Goal: Task Accomplishment & Management: Manage account settings

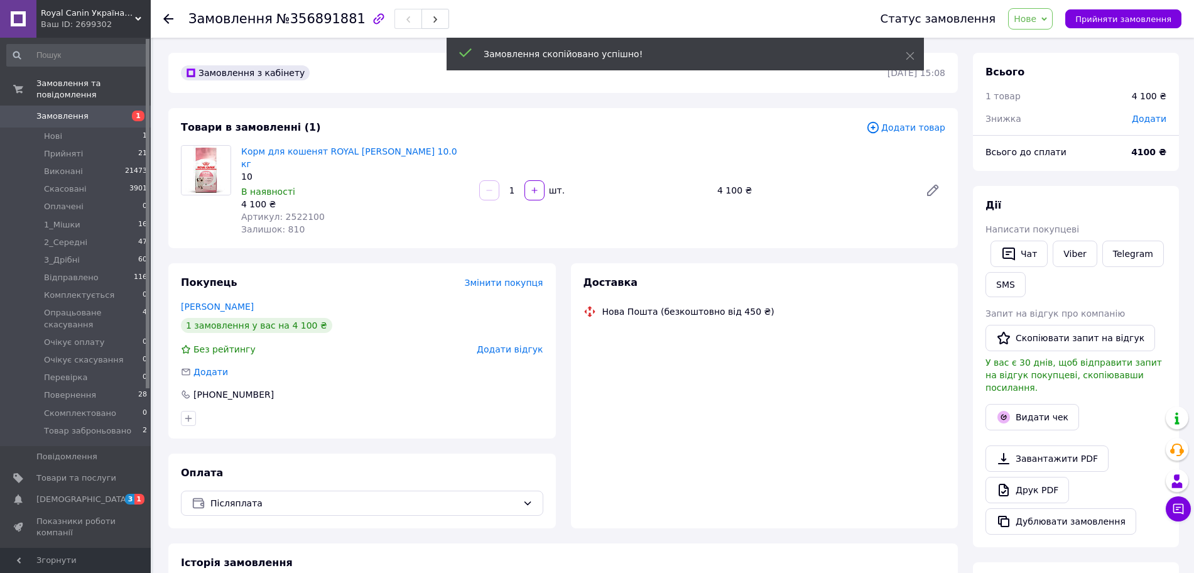
click at [1150, 117] on span "Додати" at bounding box center [1149, 119] width 35 height 10
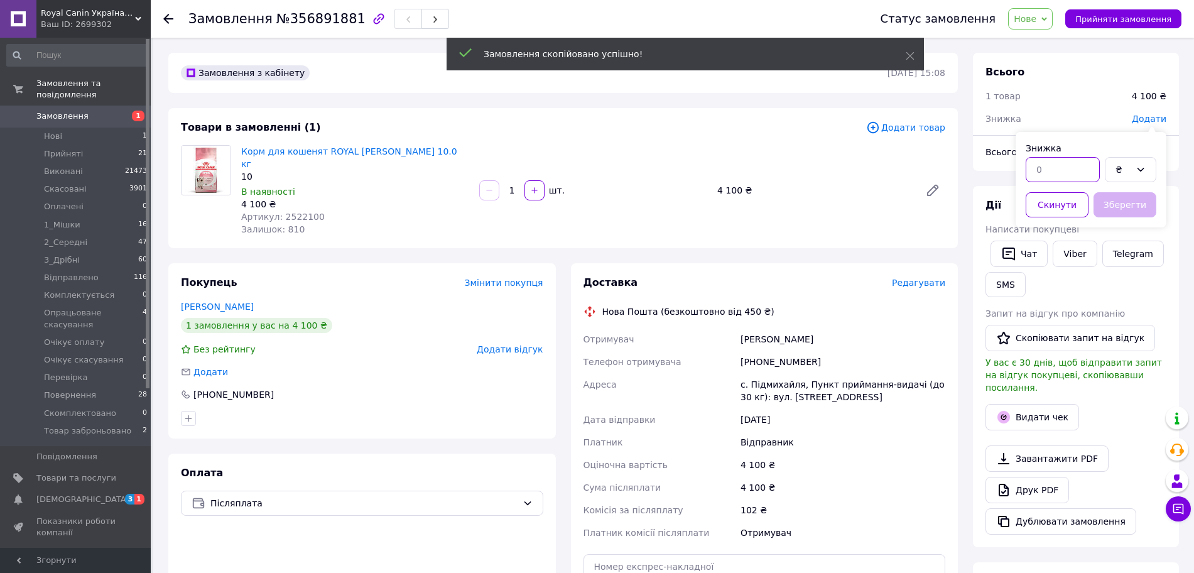
click at [1071, 176] on input "text" at bounding box center [1063, 169] width 74 height 25
type input "25"
click at [1120, 175] on div "₴" at bounding box center [1123, 170] width 15 height 14
click at [1125, 214] on li "%" at bounding box center [1131, 221] width 50 height 24
click at [1132, 199] on button "Зберегти" at bounding box center [1125, 204] width 63 height 25
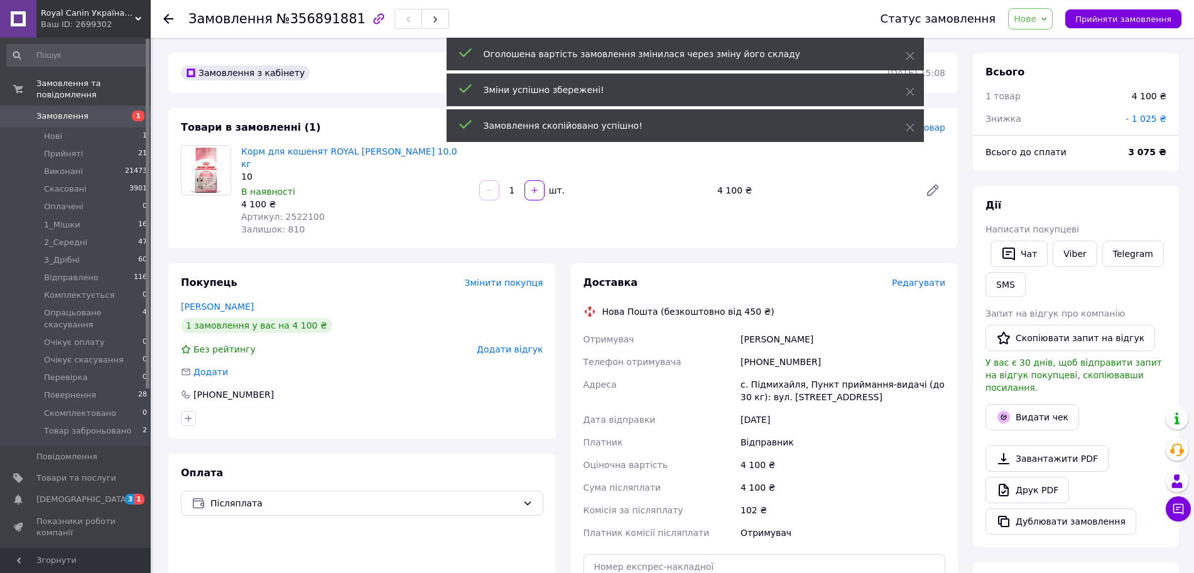
click at [1171, 167] on div "Всього до сплати 3 075 ₴" at bounding box center [1076, 158] width 206 height 25
click at [1152, 147] on b "3075 ₴" at bounding box center [1149, 152] width 35 height 10
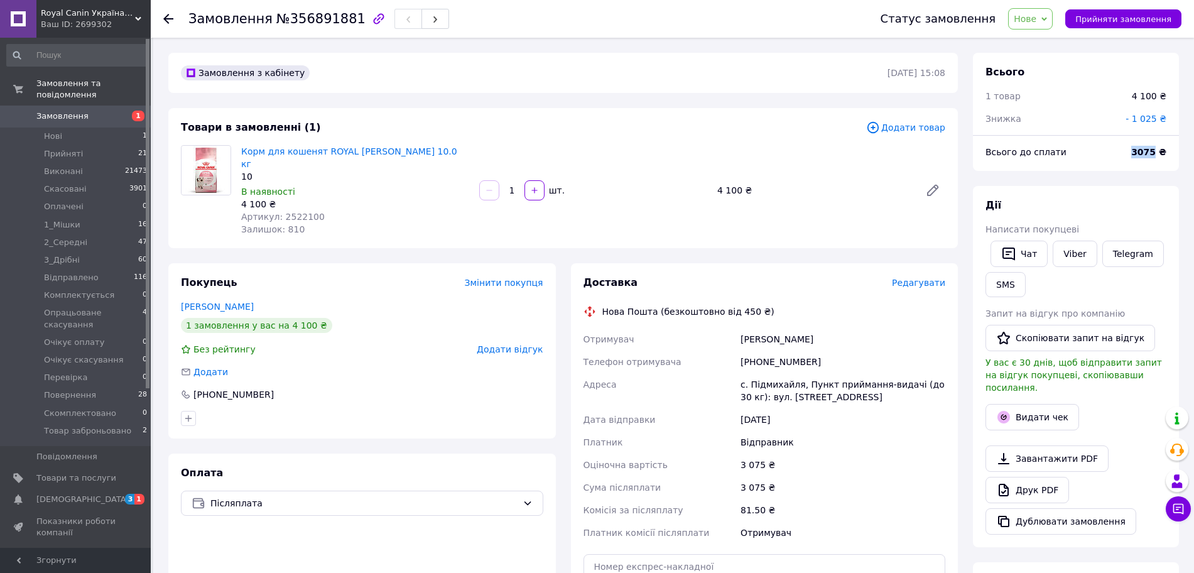
drag, startPoint x: 1137, startPoint y: 155, endPoint x: 1159, endPoint y: 160, distance: 22.6
click at [1159, 160] on div "3075 ₴" at bounding box center [1149, 152] width 50 height 28
click at [866, 408] on div "12.08.2025" at bounding box center [843, 419] width 210 height 23
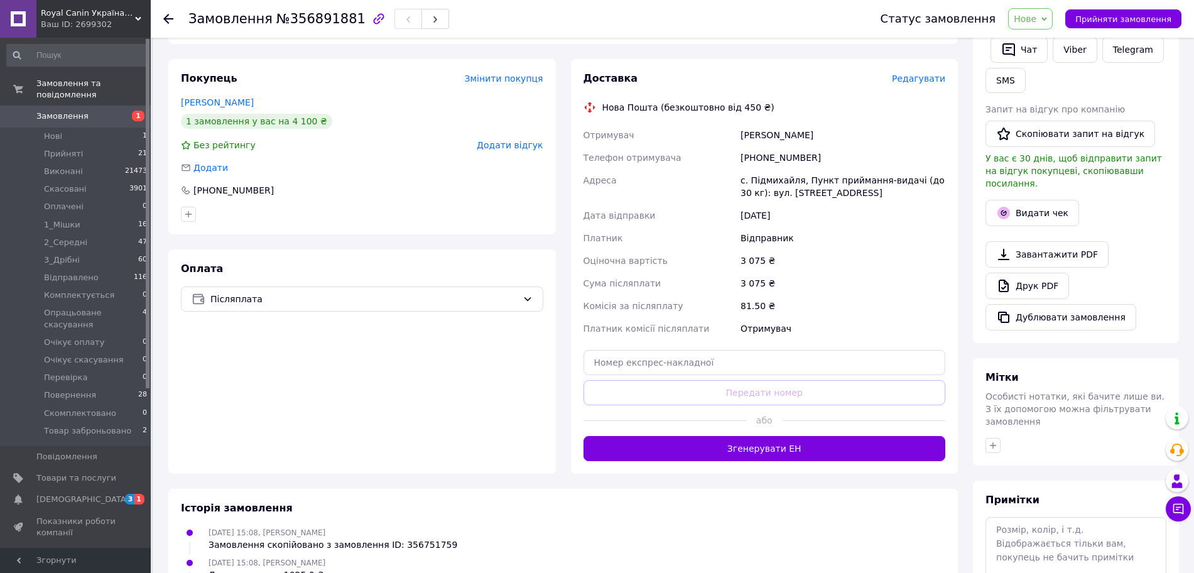
scroll to position [217, 0]
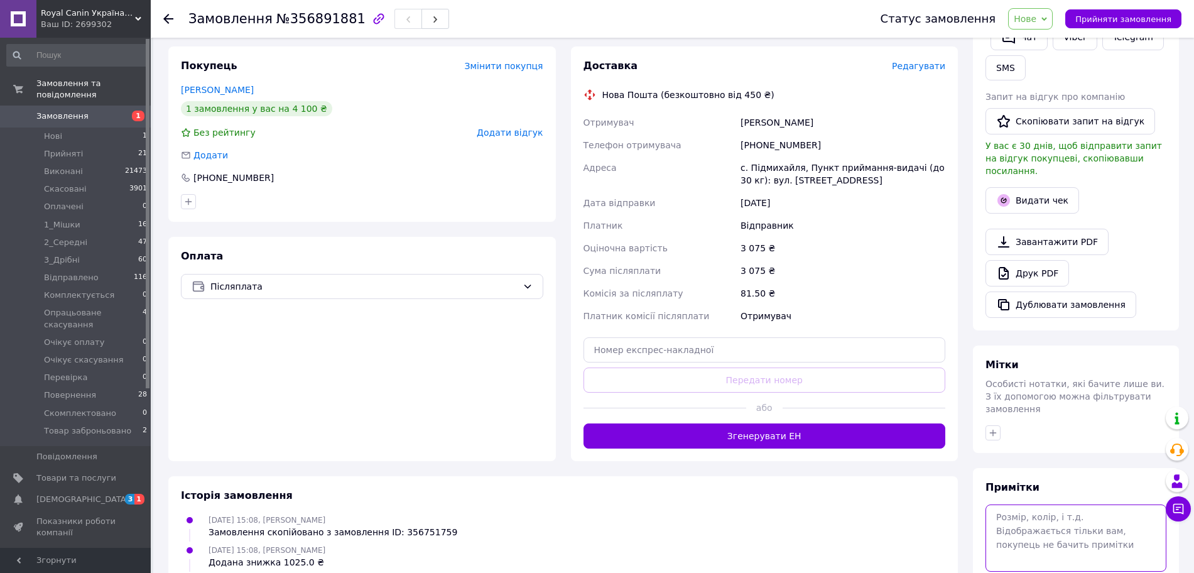
click at [1030, 516] on textarea at bounding box center [1076, 538] width 181 height 67
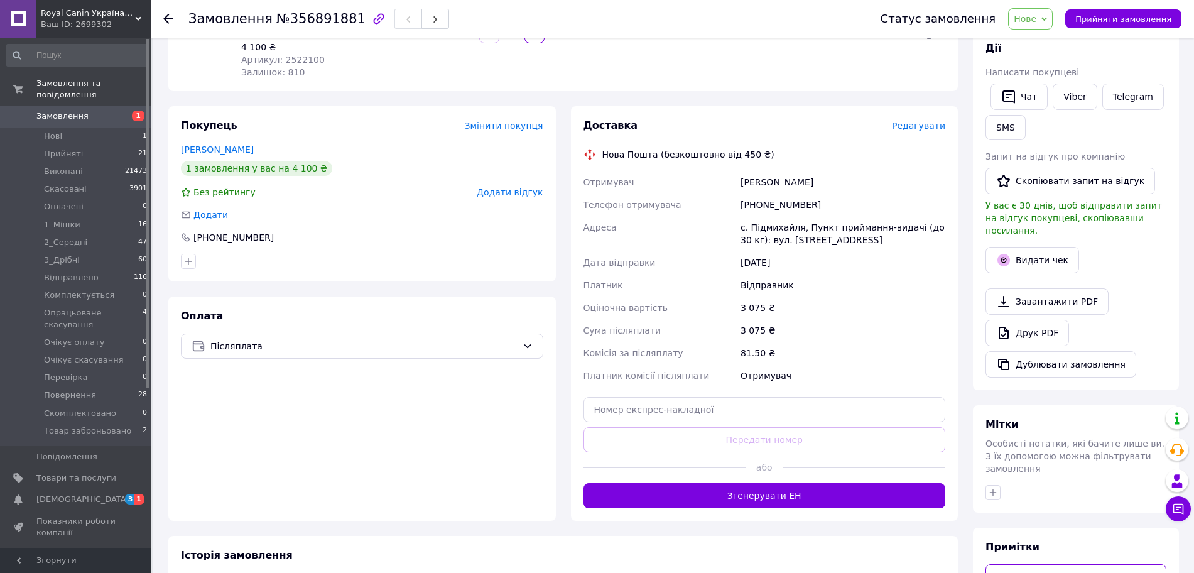
scroll to position [268, 0]
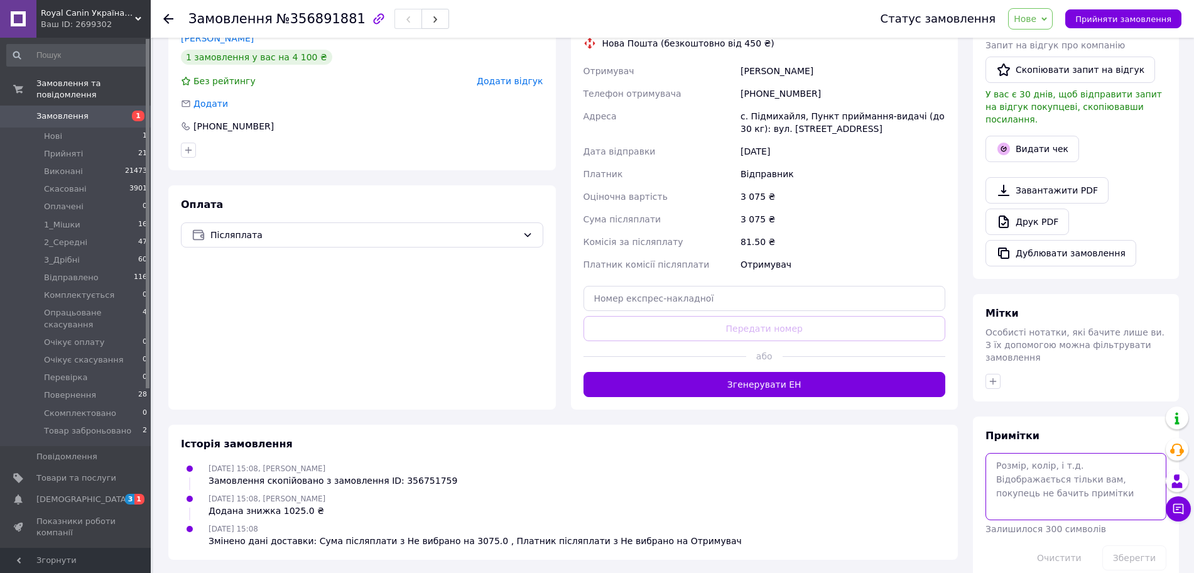
click at [1064, 464] on textarea at bounding box center [1076, 486] width 181 height 67
click at [1071, 453] on textarea at bounding box center [1076, 486] width 181 height 67
click at [1111, 453] on textarea at bounding box center [1076, 486] width 181 height 67
click at [1113, 417] on div "Примітки Залишилося 300 символів Очистити Зберегти" at bounding box center [1076, 500] width 206 height 167
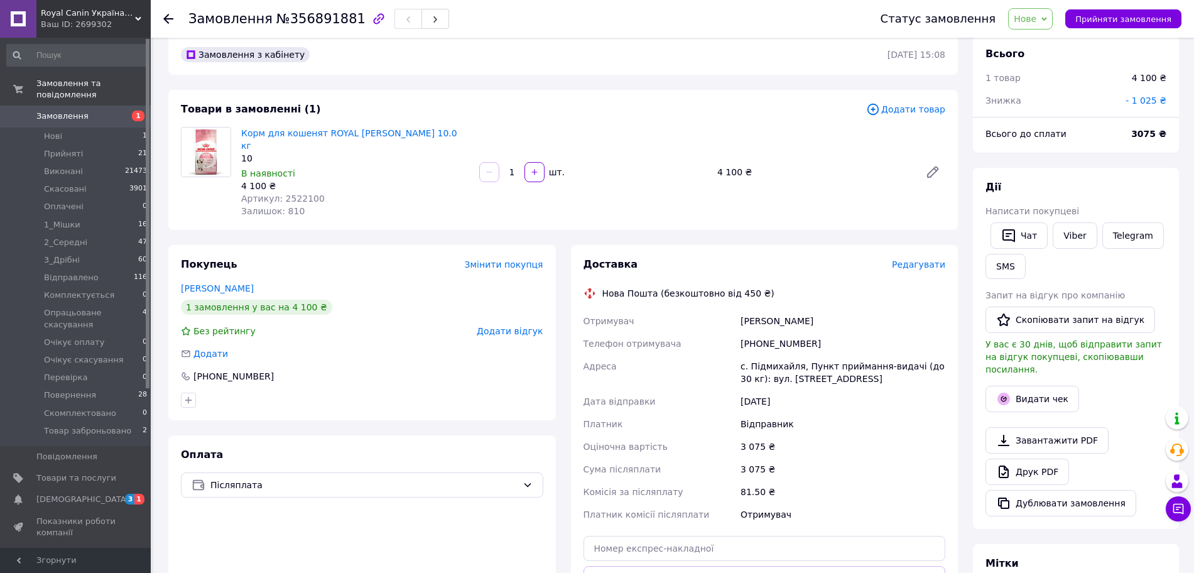
scroll to position [0, 0]
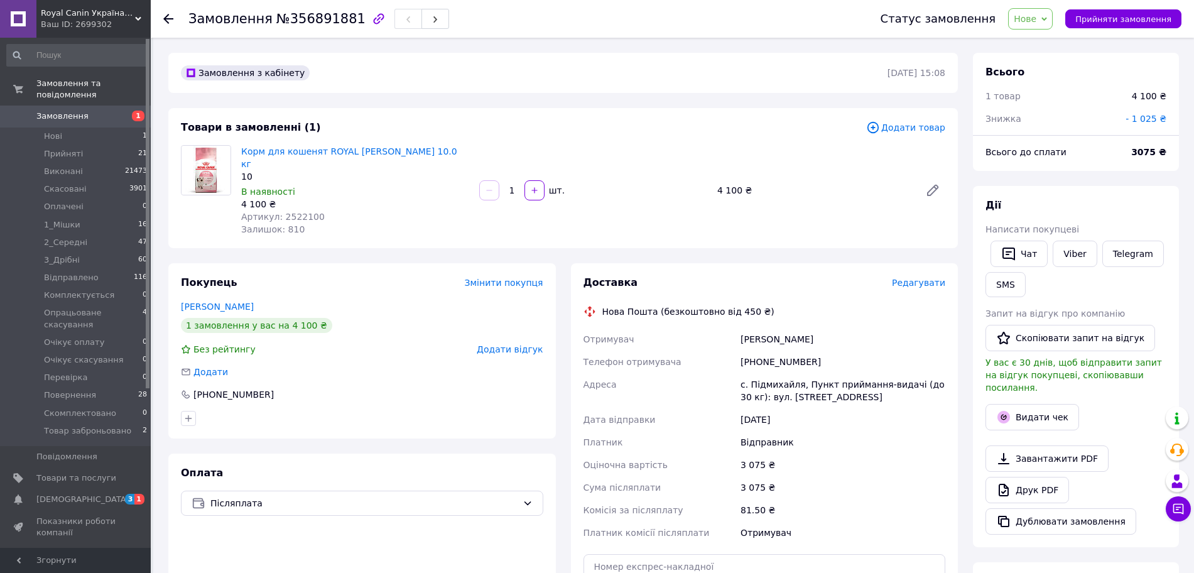
drag, startPoint x: 1192, startPoint y: 136, endPoint x: 1192, endPoint y: 168, distance: 32.0
click at [1192, 168] on div "Замовлення №356891881 Статус замовлення Нове Прийнято Виконано Скасовано Оплаче…" at bounding box center [673, 452] width 1041 height 829
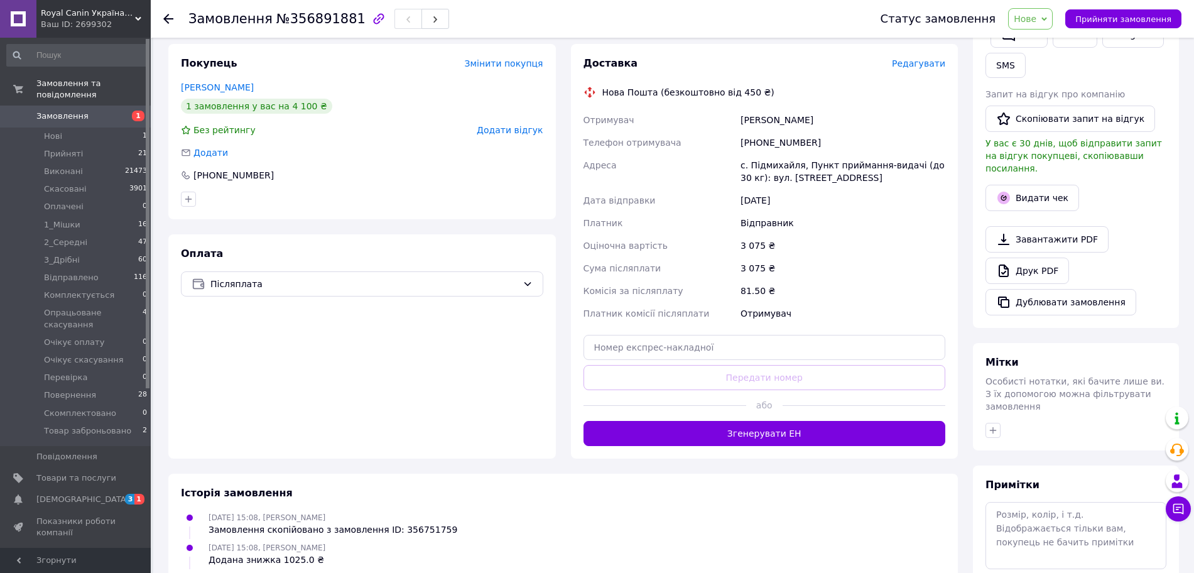
scroll to position [268, 0]
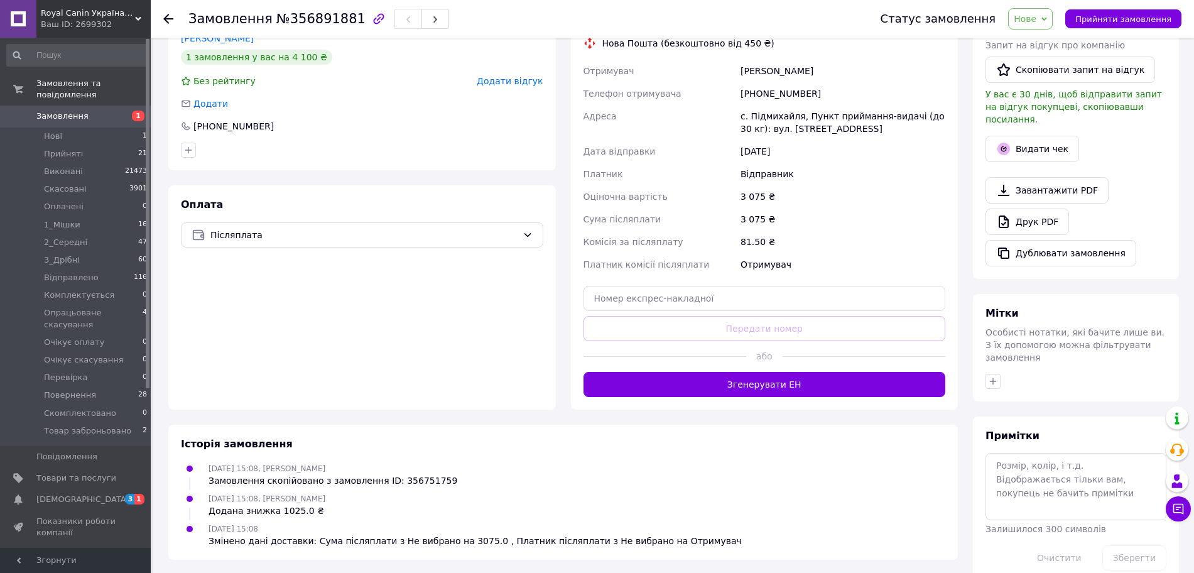
click at [1110, 429] on div "Примітки Залишилося 300 символів Очистити Зберегти" at bounding box center [1076, 499] width 181 height 141
drag, startPoint x: 1108, startPoint y: 447, endPoint x: 1172, endPoint y: 403, distance: 77.2
click at [1109, 453] on textarea at bounding box center [1076, 486] width 181 height 67
click at [1098, 461] on textarea at bounding box center [1076, 486] width 181 height 67
click at [1093, 454] on textarea at bounding box center [1076, 486] width 181 height 67
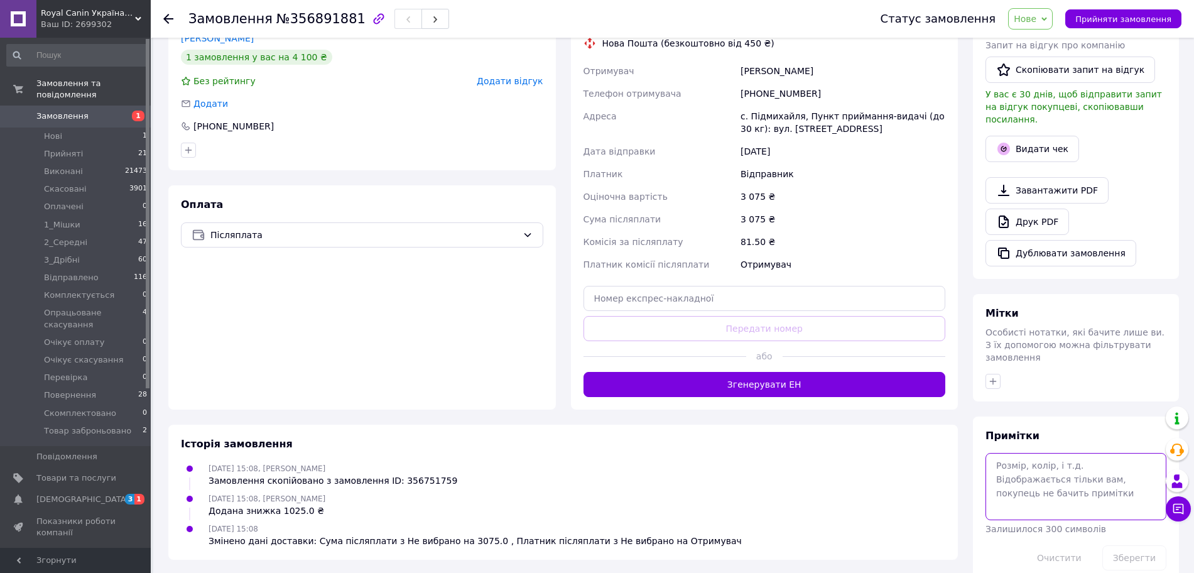
click at [1119, 453] on textarea at bounding box center [1076, 486] width 181 height 67
click at [1096, 453] on textarea at bounding box center [1076, 486] width 181 height 67
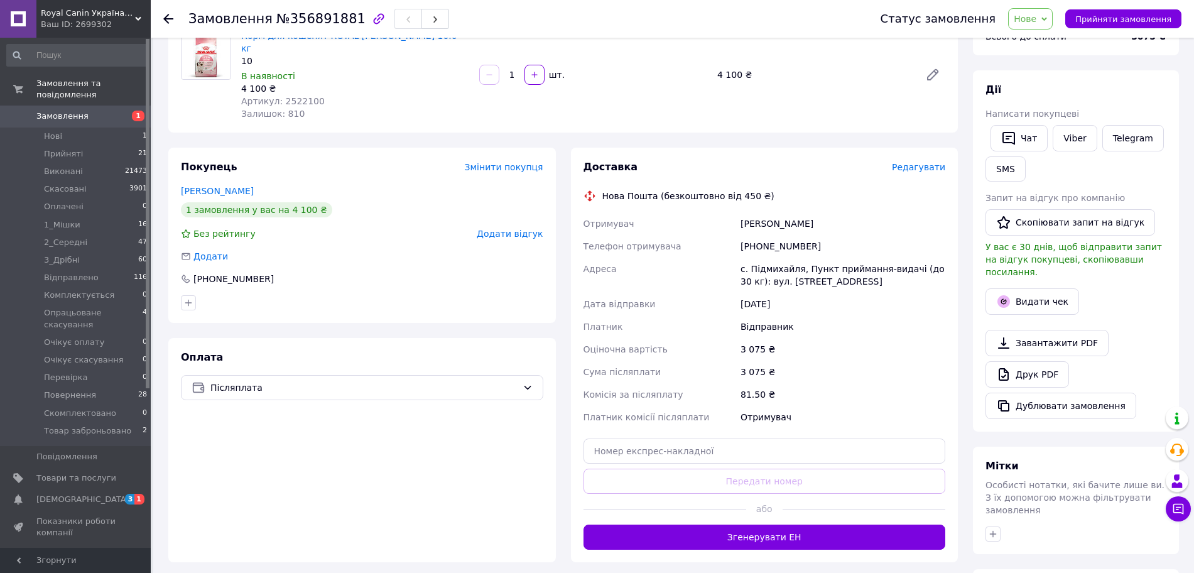
scroll to position [0, 0]
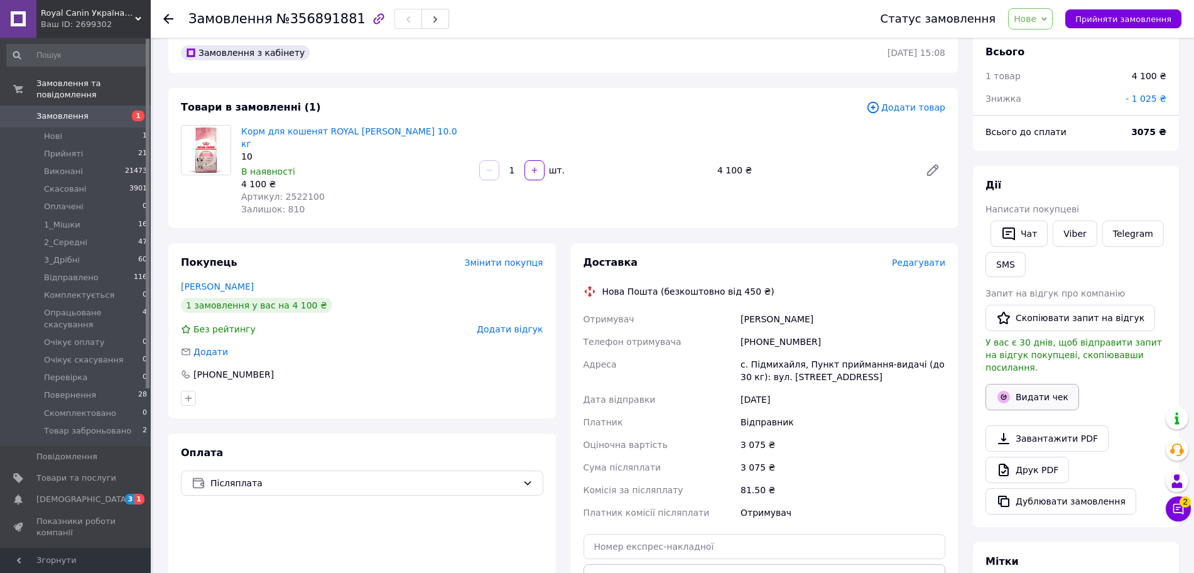
click at [1018, 388] on button "Видати чек" at bounding box center [1033, 397] width 94 height 26
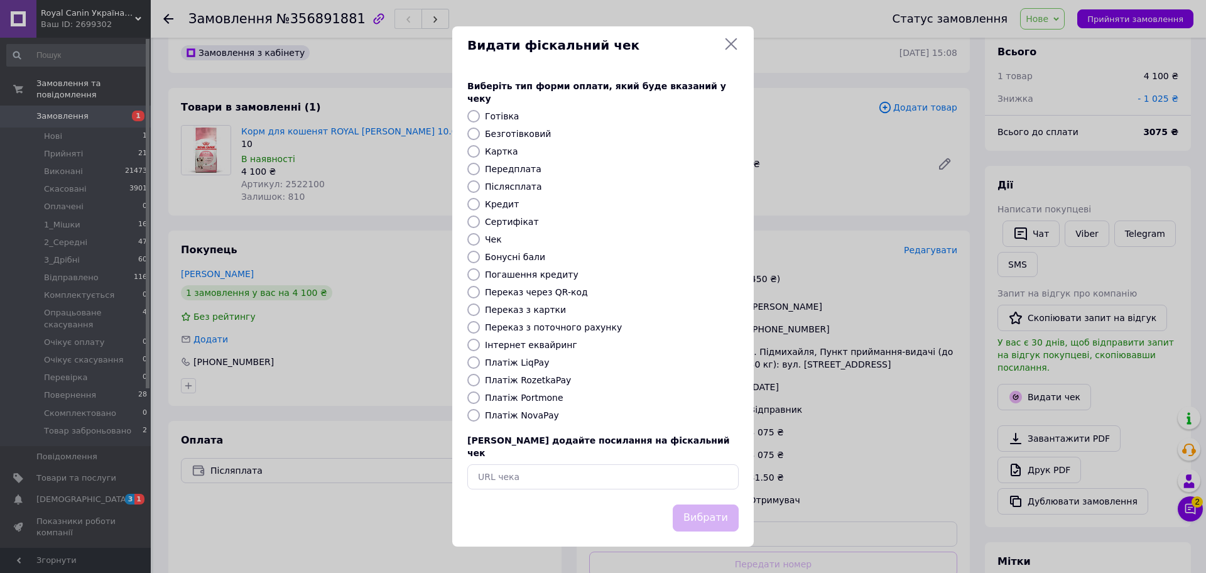
click at [527, 188] on label "Післясплата" at bounding box center [513, 187] width 57 height 10
click at [480, 188] on input "Післясплата" at bounding box center [473, 186] width 13 height 13
radio input "true"
click at [704, 505] on button "Вибрати" at bounding box center [706, 518] width 66 height 27
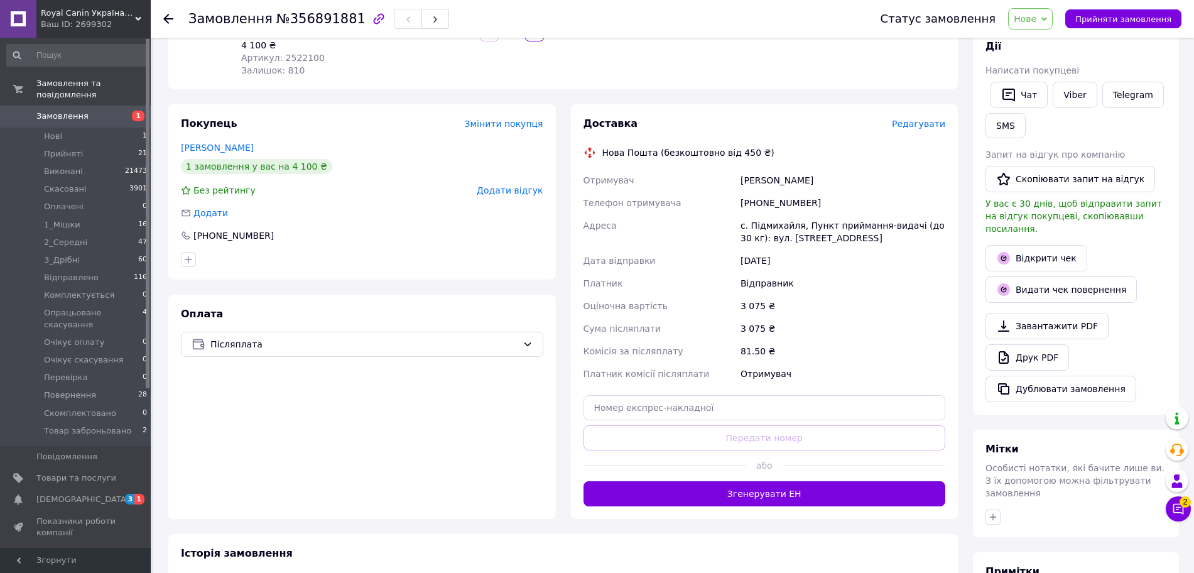
scroll to position [26, 0]
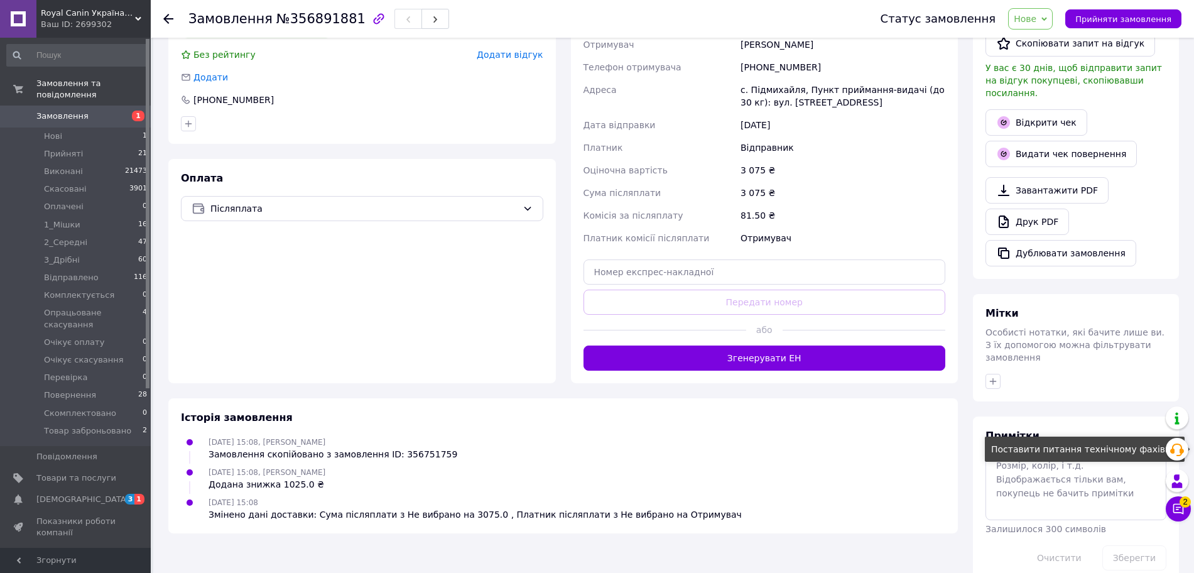
click at [1073, 461] on div "Поставити питання технічному фахівцю" at bounding box center [1085, 449] width 200 height 25
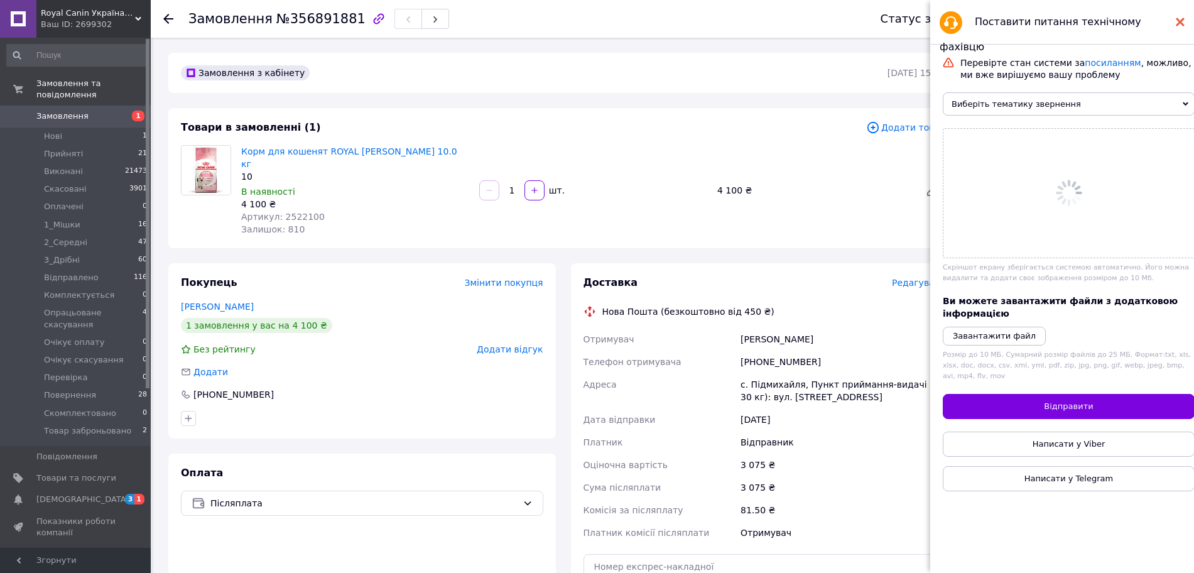
click at [1184, 18] on icon at bounding box center [1180, 22] width 9 height 9
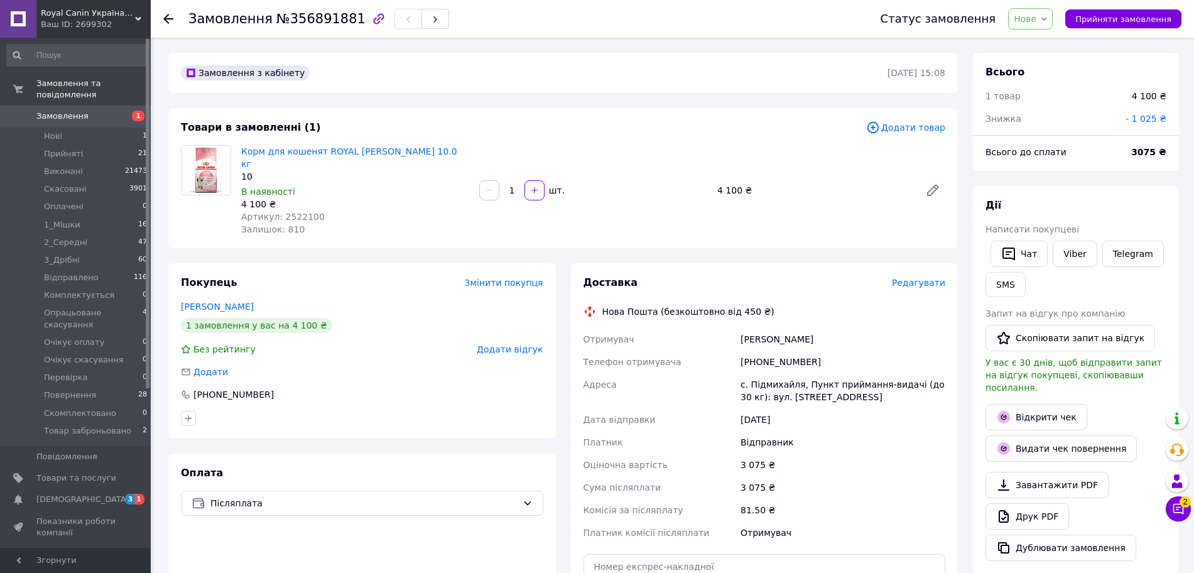
click at [803, 476] on div "3 075 ₴" at bounding box center [843, 487] width 210 height 23
click at [797, 417] on div "12.08.2025" at bounding box center [843, 419] width 210 height 23
click at [736, 408] on div "Дата відправки" at bounding box center [660, 419] width 158 height 23
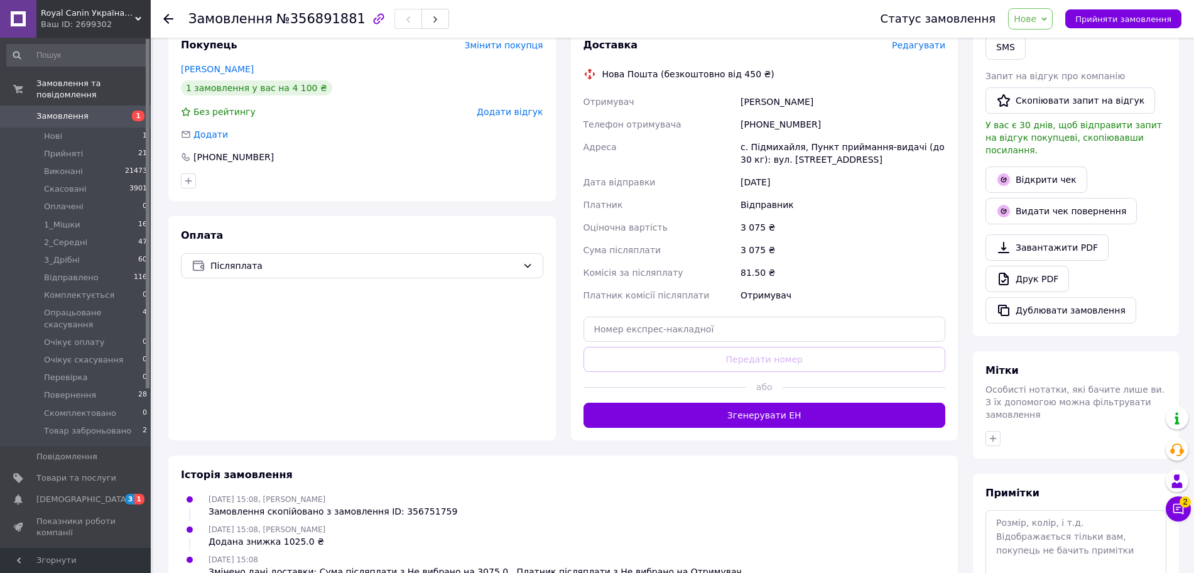
scroll to position [295, 0]
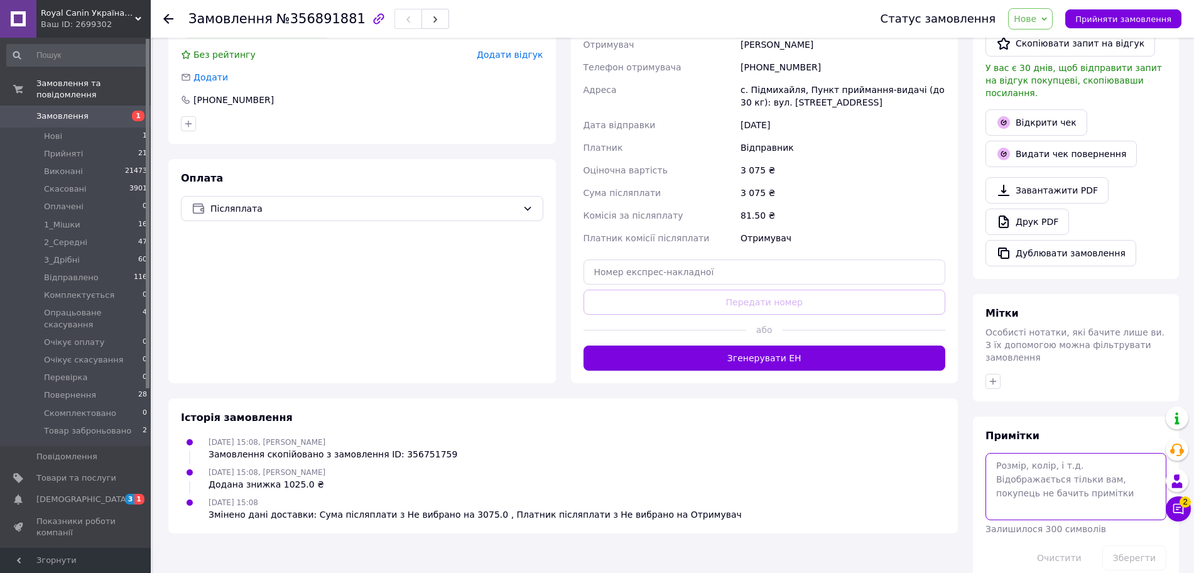
click at [1043, 474] on textarea at bounding box center [1076, 486] width 181 height 67
type textarea "кетсан"
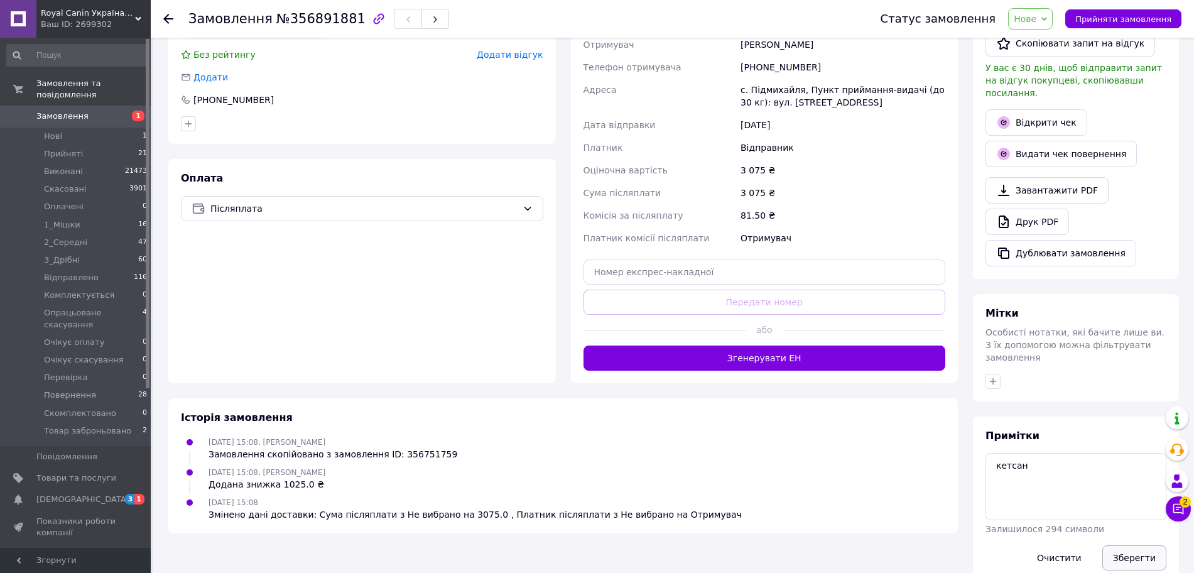
click at [1115, 545] on button "Зберегти" at bounding box center [1135, 557] width 64 height 25
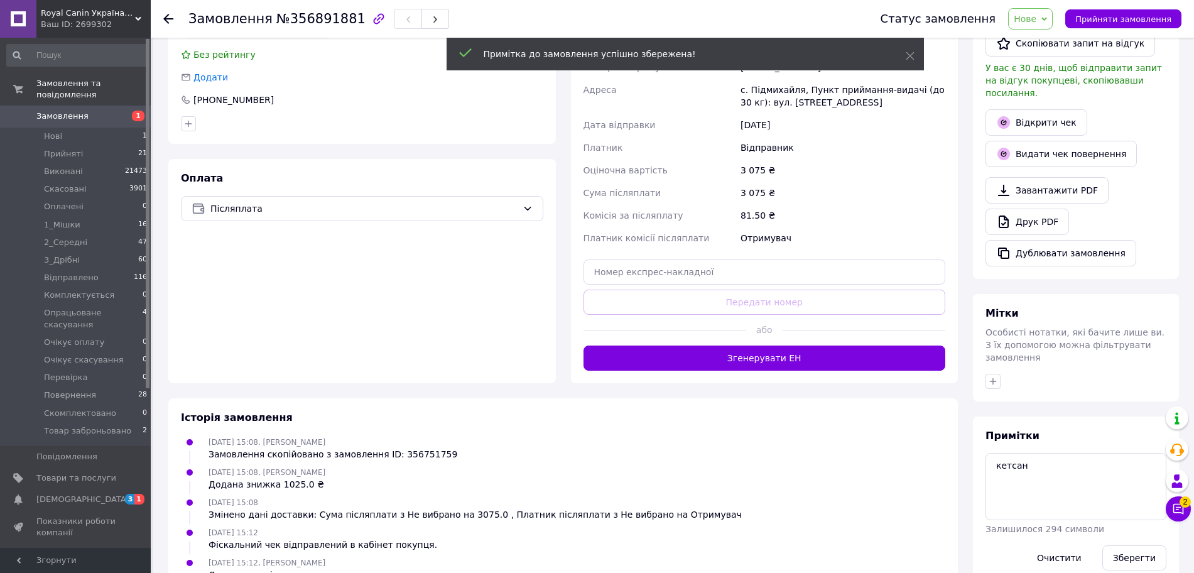
click at [995, 376] on icon "button" at bounding box center [993, 381] width 10 height 10
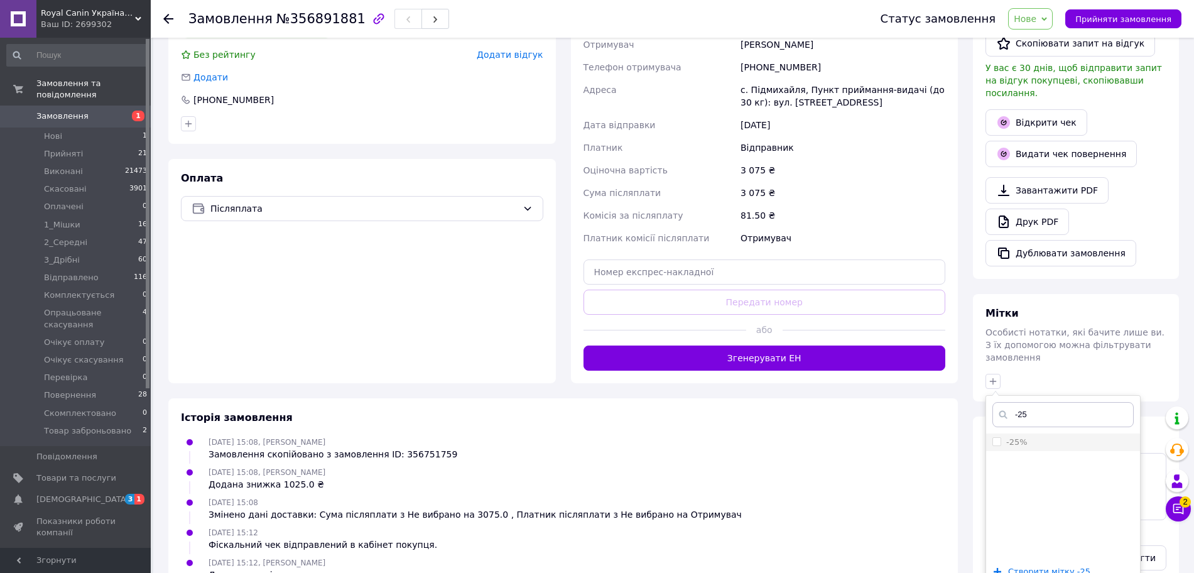
type input "-25"
click at [1024, 434] on li "-25%" at bounding box center [1063, 443] width 154 height 18
checkbox input "true"
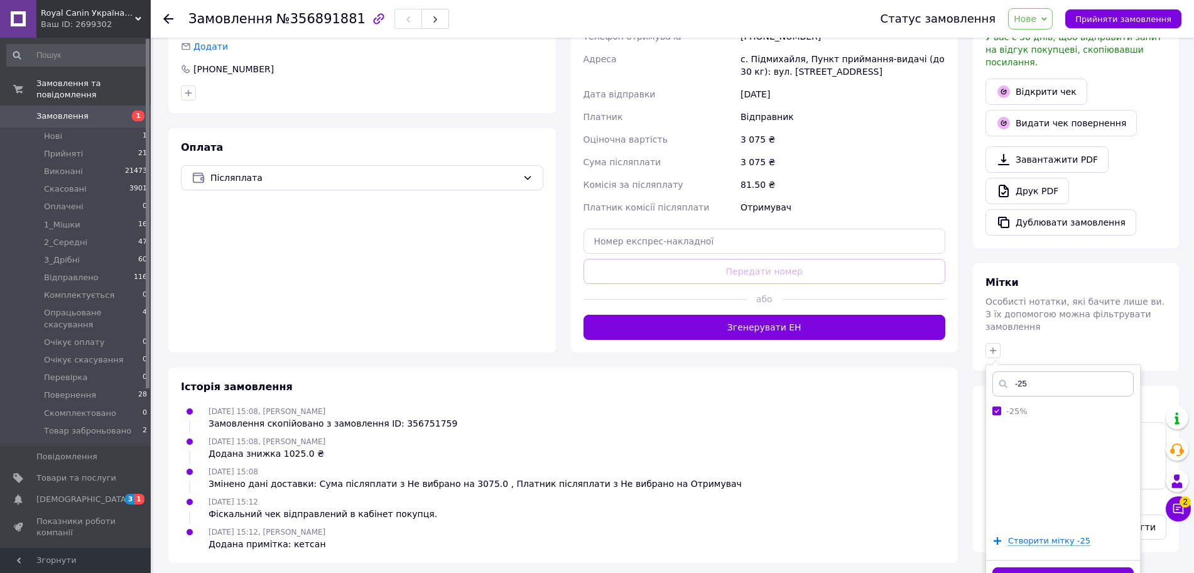
click at [1095, 567] on button "Додати мітку" at bounding box center [1063, 579] width 141 height 25
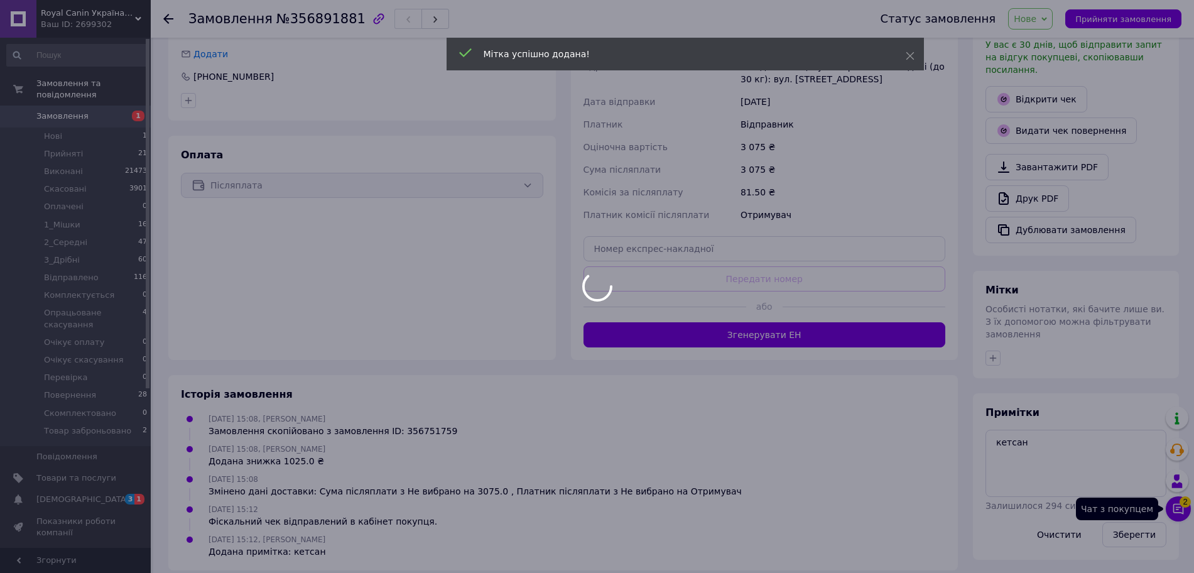
click at [1182, 513] on div at bounding box center [597, 286] width 1194 height 573
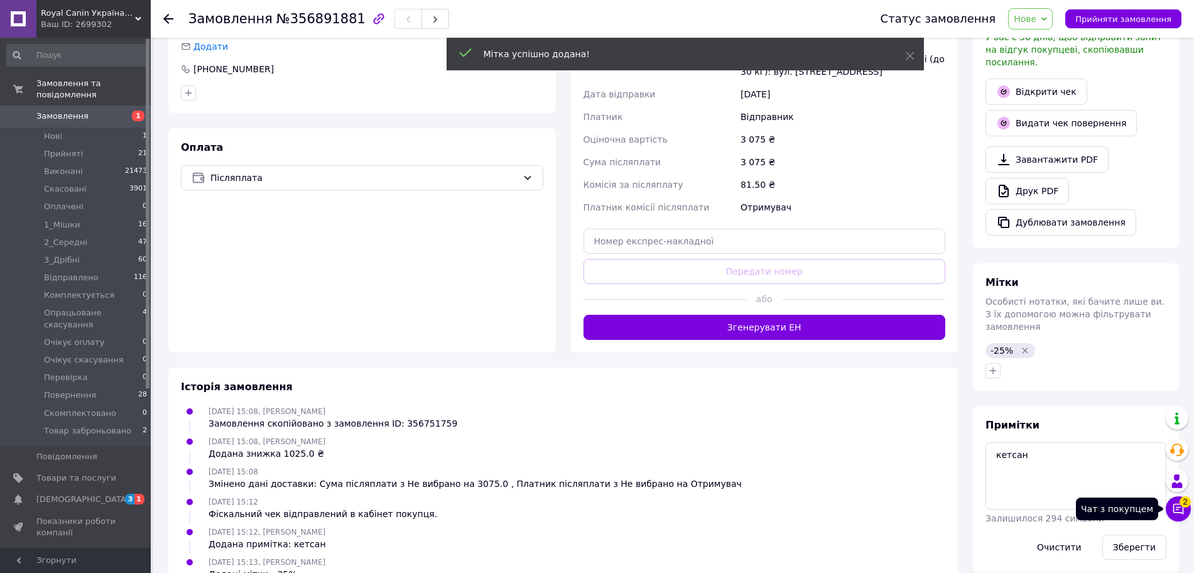
click at [1179, 503] on button "Чат з покупцем 2" at bounding box center [1178, 508] width 25 height 25
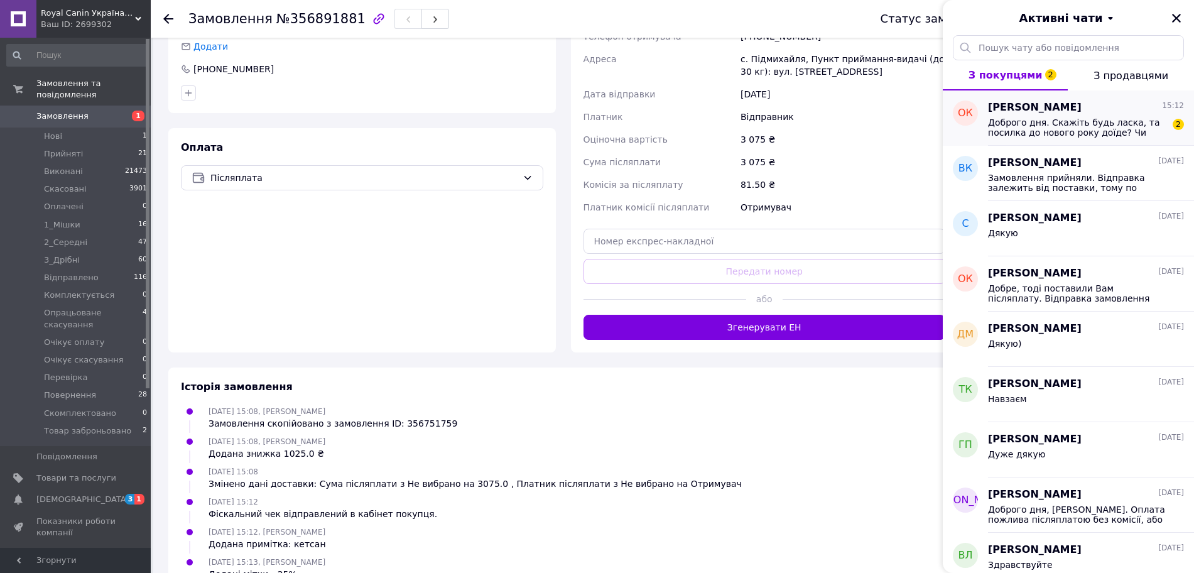
click at [1095, 123] on span "Доброго дня. Скажіть будь ласка, та посилка до нового року доїде? Чи просто у і…" at bounding box center [1077, 127] width 178 height 20
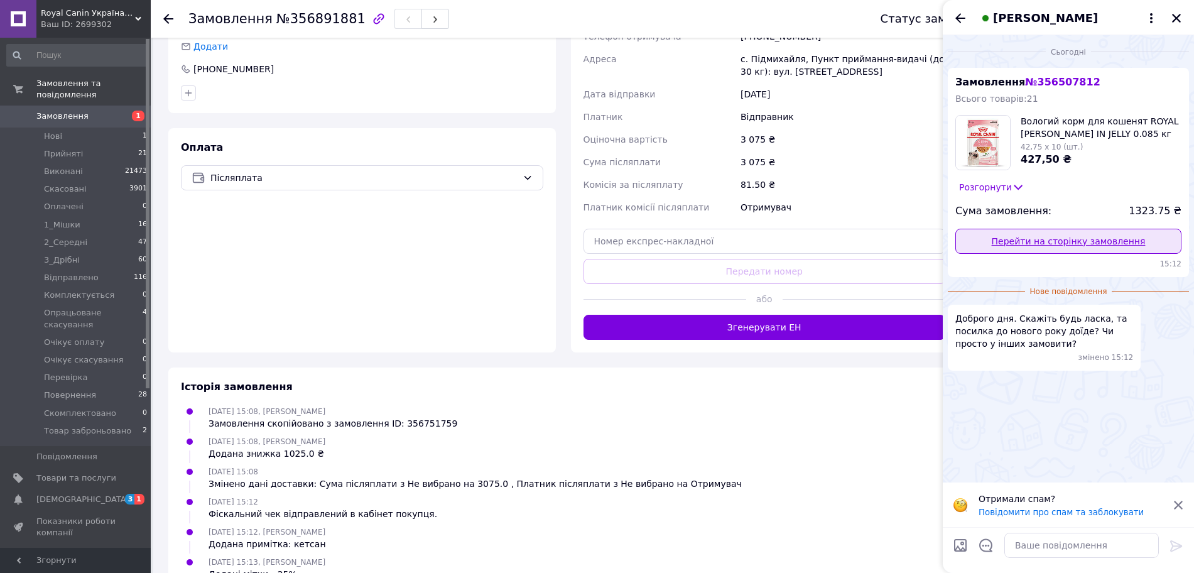
click at [1061, 233] on link "Перейти на сторінку замовлення" at bounding box center [1069, 241] width 226 height 25
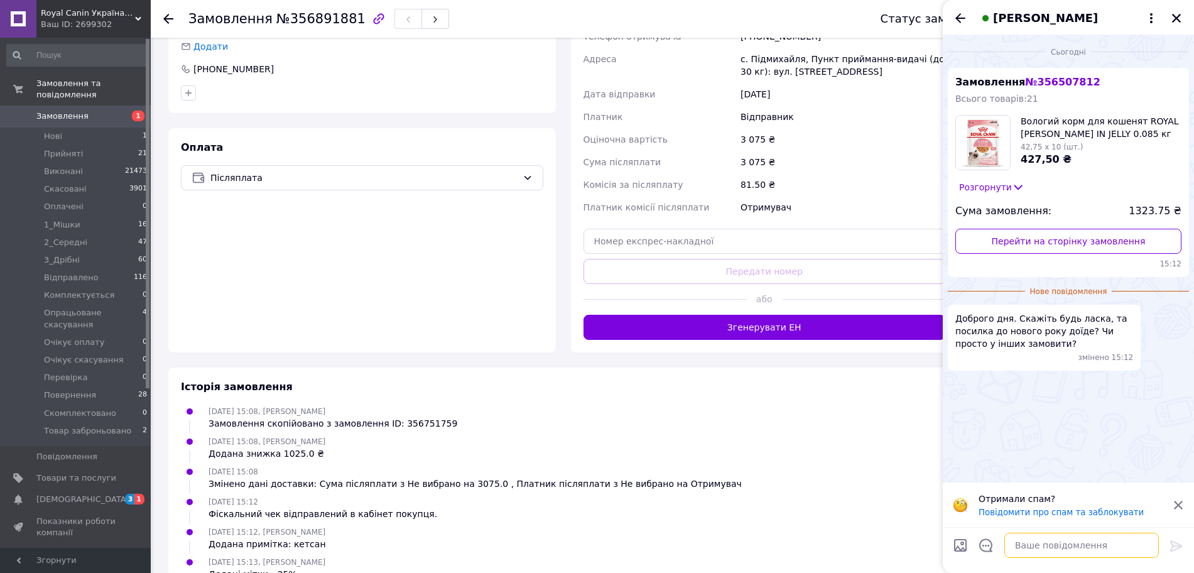
click at [1082, 549] on textarea at bounding box center [1082, 545] width 155 height 25
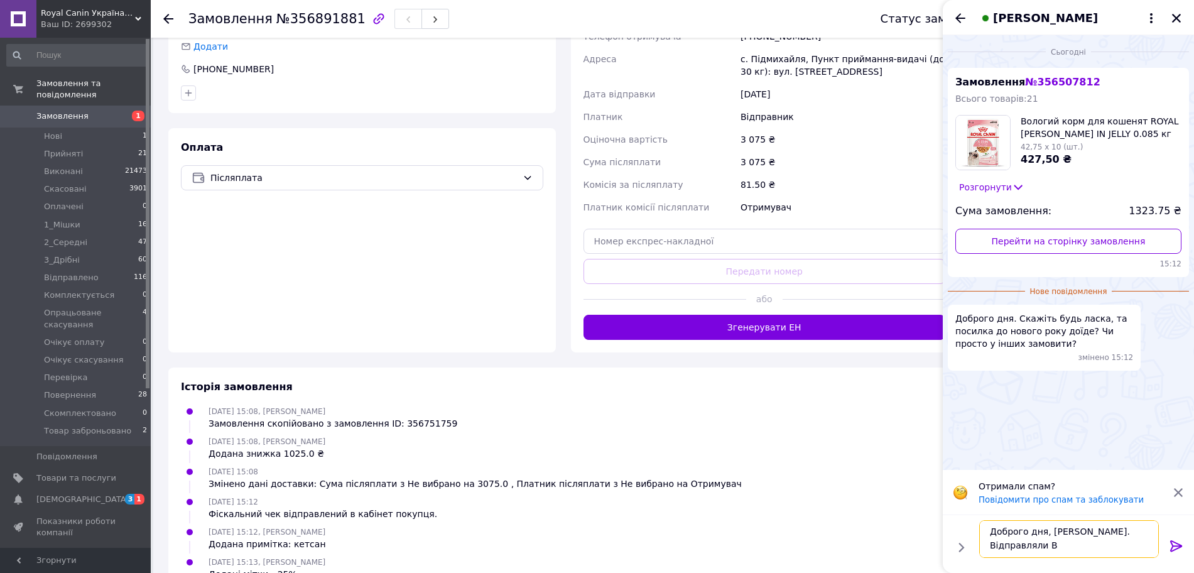
scroll to position [1, 0]
paste textarea "Відправка в період акції протягом 5 робочих днів"
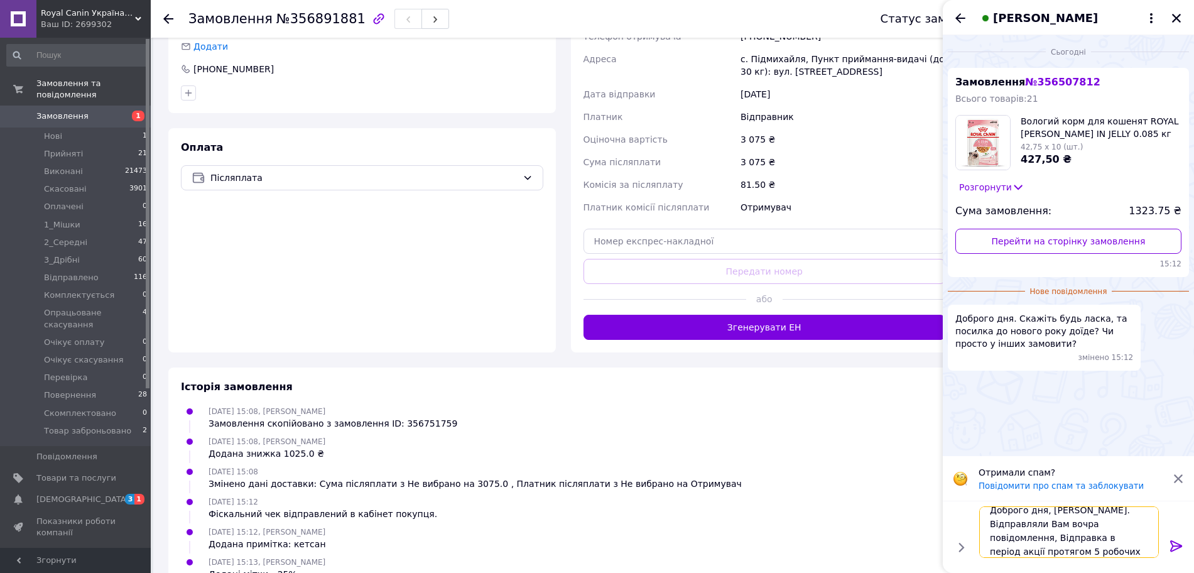
click at [993, 530] on textarea "Доброго дня, Олександре. Відправляли Вам вочра повідомлення, Відправка в період…" at bounding box center [1070, 532] width 180 height 52
click at [993, 542] on textarea "Доброго дня, Олександре. Відправляли Вам вочра повідомлення, Відправка в період…" at bounding box center [1070, 532] width 180 height 52
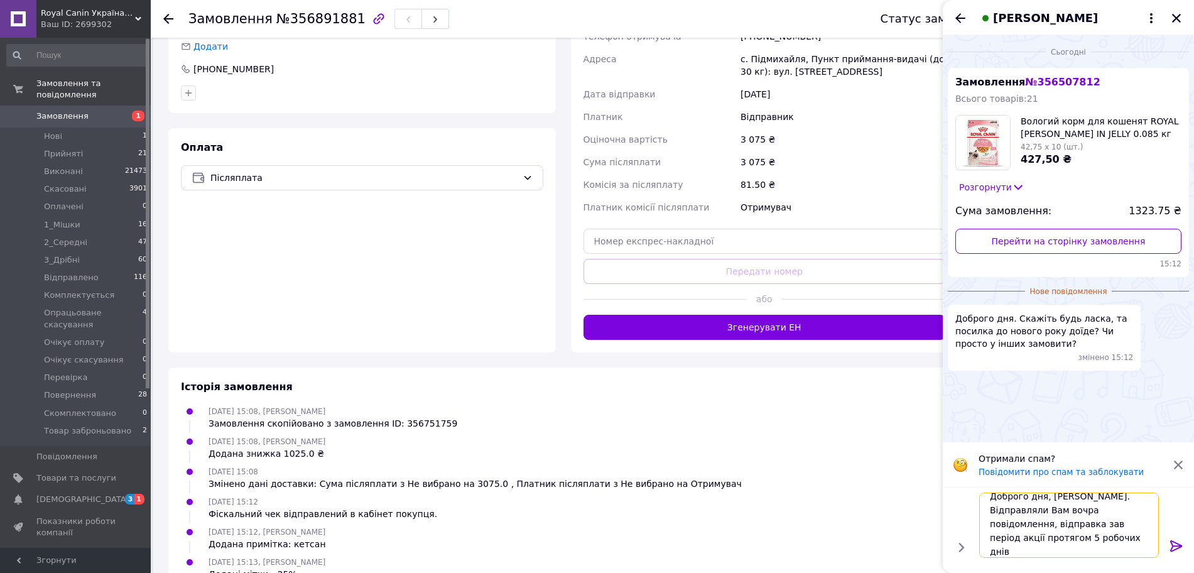
scroll to position [1, 0]
click at [1119, 554] on textarea "Доброго дня, Олександре. Відправляли Вам вочра повідомлення, відправка замовлен…" at bounding box center [1070, 525] width 180 height 65
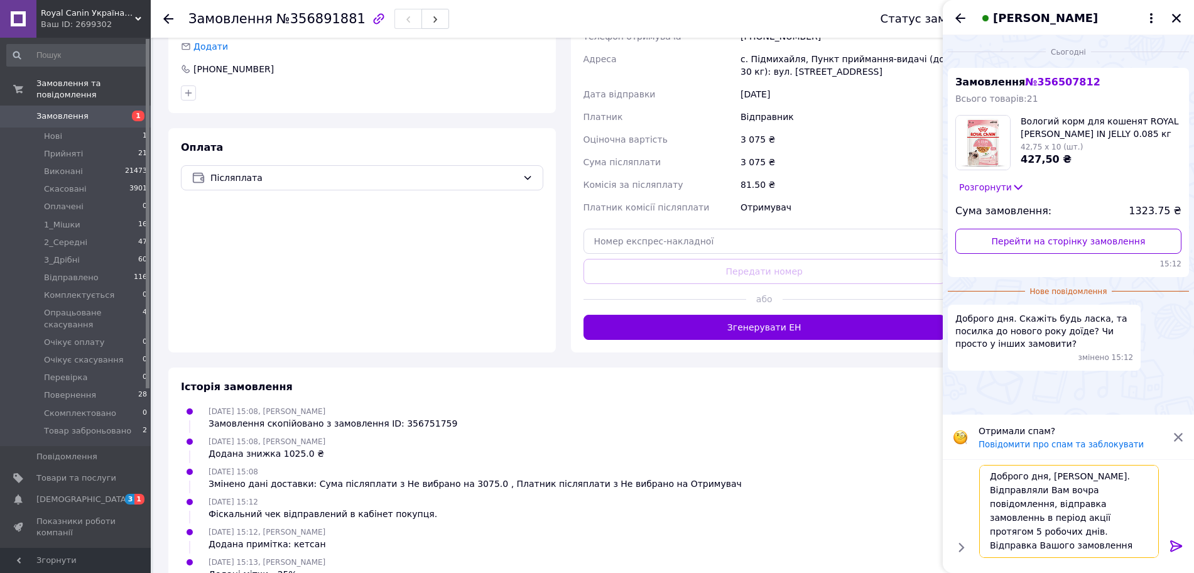
click at [1074, 488] on textarea "Доброго дня, Олександре. Відправляли Вам вочра повідомлення, відправка замовлен…" at bounding box center [1070, 511] width 180 height 93
click at [1091, 544] on textarea "Доброго дня, Олександре. Відправляли Вам вчора повідомлення, відправка замовлен…" at bounding box center [1070, 511] width 180 height 93
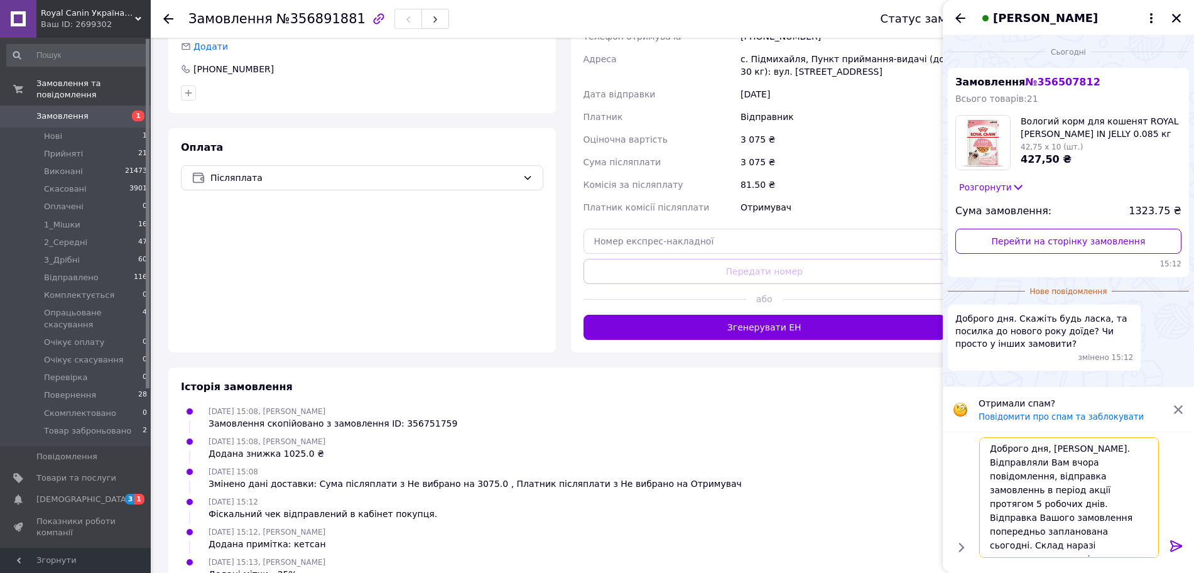
type textarea "Доброго дня, [PERSON_NAME]. Відправляли Вам вчора повідомлення, відправка замов…"
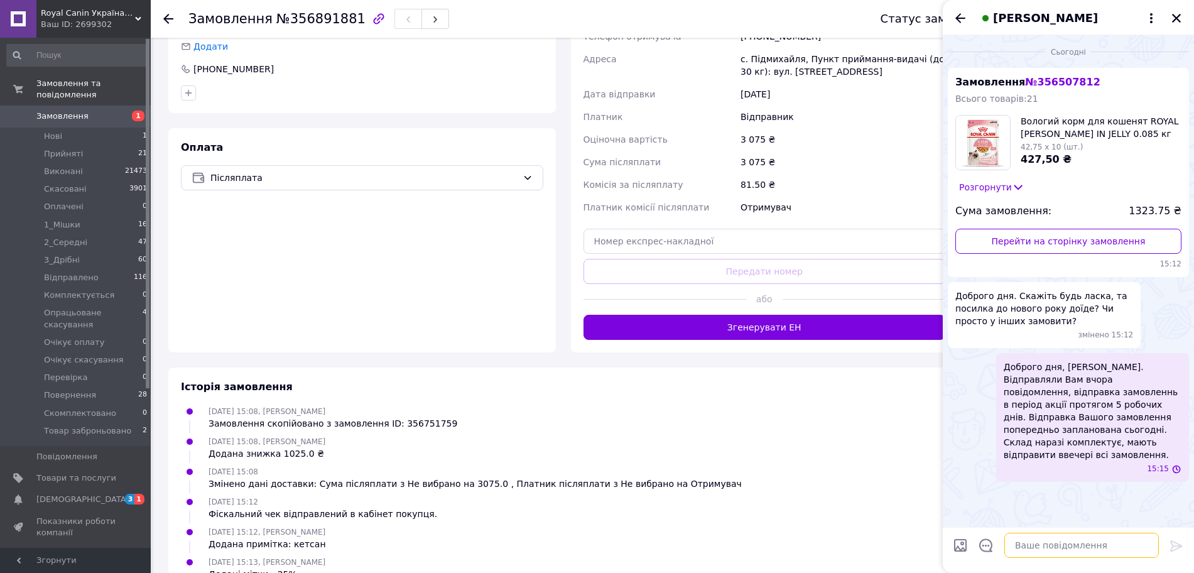
scroll to position [0, 0]
click at [1172, 16] on icon "Закрити" at bounding box center [1176, 18] width 11 height 11
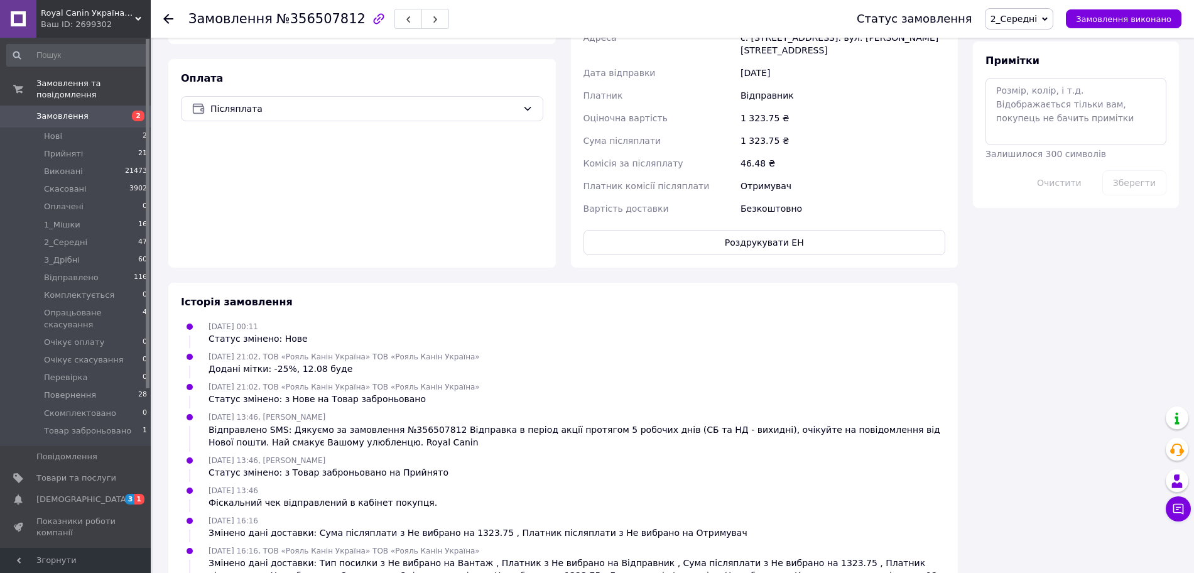
scroll to position [755, 0]
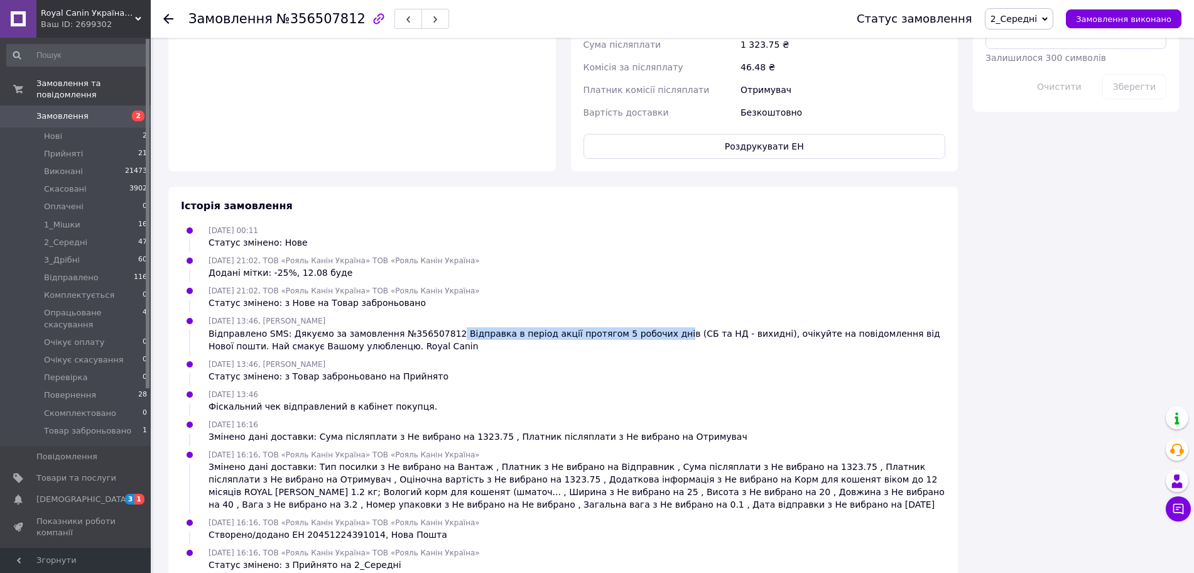
drag, startPoint x: 435, startPoint y: 306, endPoint x: 635, endPoint y: 309, distance: 199.8
click at [635, 327] on div "Відправлено SMS: Дякуємо за замовлення №356507812 Відправка в період акції прот…" at bounding box center [577, 339] width 737 height 25
click at [623, 327] on div "Відправлено SMS: Дякуємо за замовлення №356507812 Відправка в період акції прот…" at bounding box center [577, 339] width 737 height 25
click at [439, 327] on div "Відправлено SMS: Дякуємо за замовлення №356507812 Відправка в період акції прот…" at bounding box center [577, 339] width 737 height 25
drag, startPoint x: 436, startPoint y: 309, endPoint x: 636, endPoint y: 308, distance: 200.4
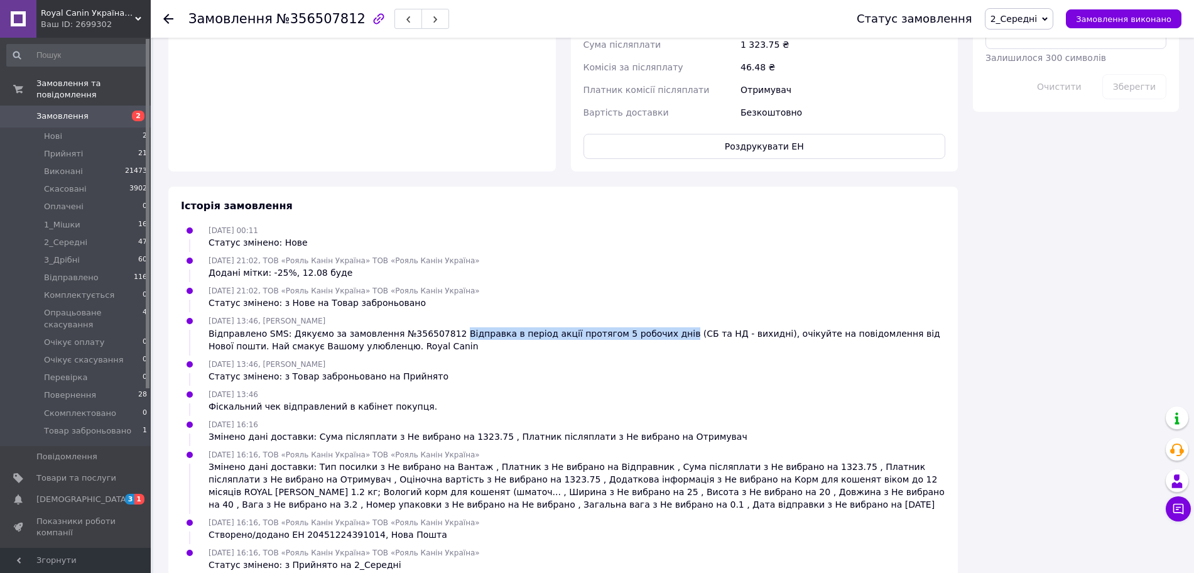
click at [636, 327] on div "Відправлено SMS: Дякуємо за замовлення №356507812 Відправка в період акції прот…" at bounding box center [577, 339] width 737 height 25
copy div "Відправка в період акції протягом 5 робочих днів"
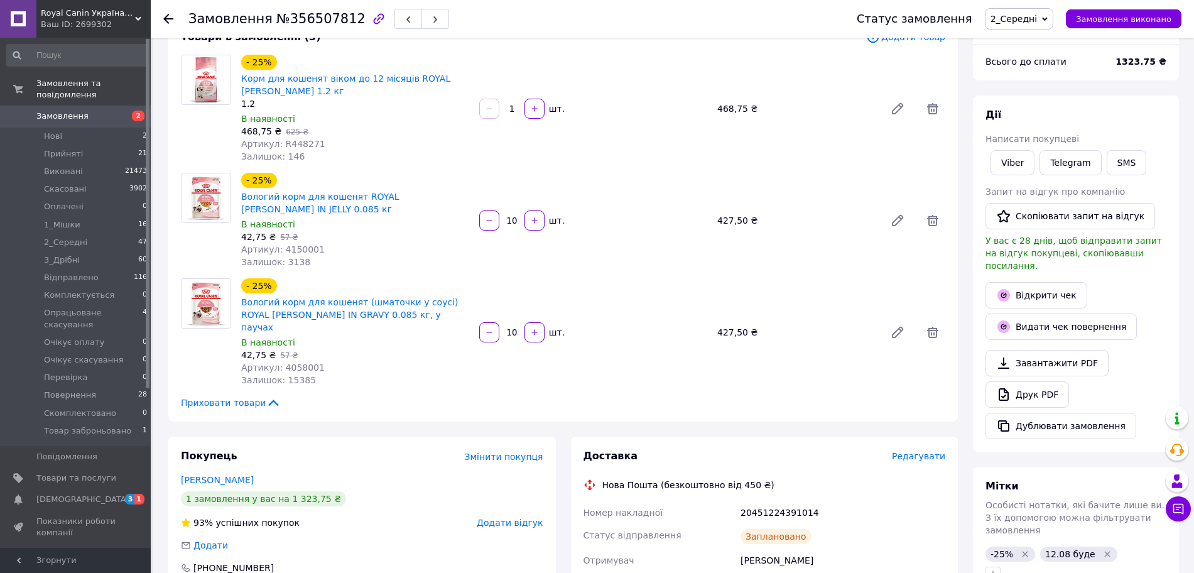
scroll to position [157, 0]
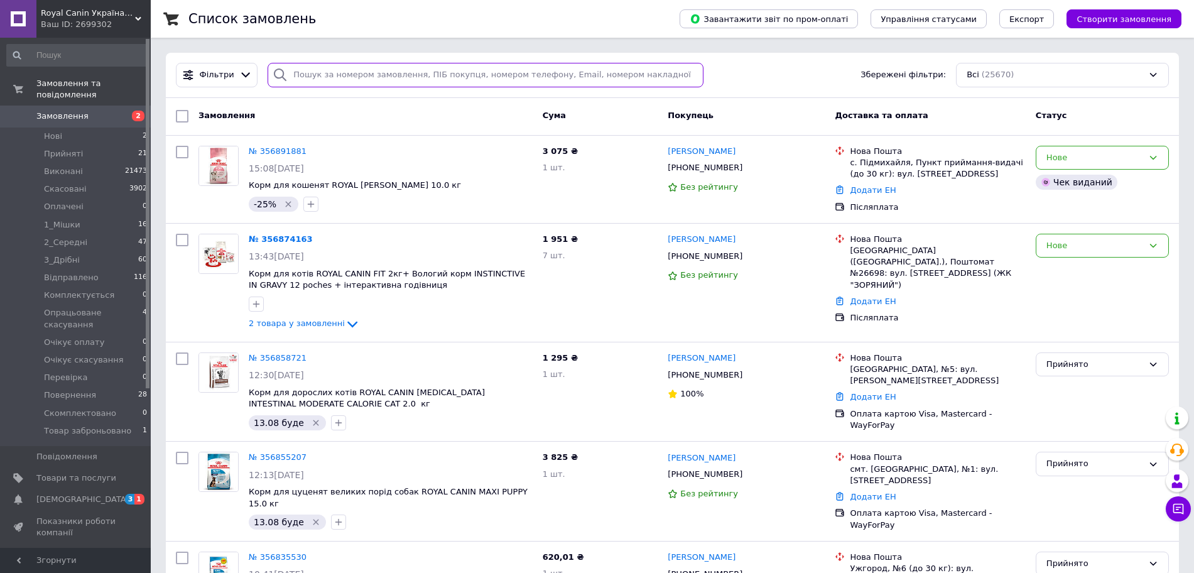
click at [434, 74] on input "search" at bounding box center [486, 75] width 436 height 25
paste input "+380953283474"
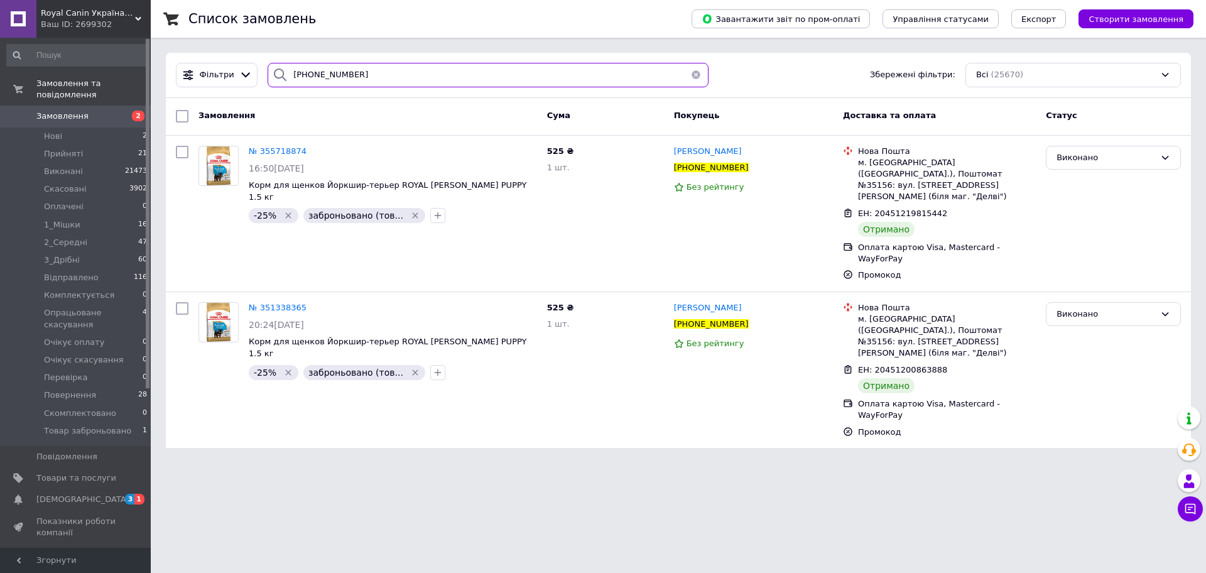
drag, startPoint x: 393, startPoint y: 74, endPoint x: 265, endPoint y: 84, distance: 129.2
click at [268, 84] on div "+380953283474" at bounding box center [488, 75] width 441 height 25
paste input "63181579"
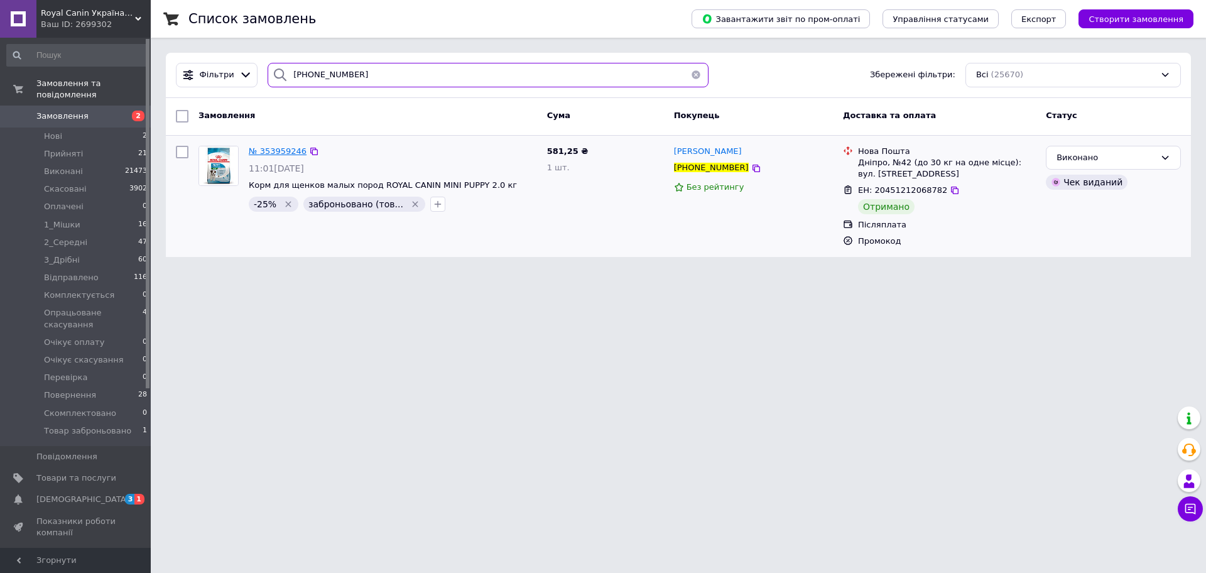
type input "[PHONE_NUMBER]"
click at [80, 472] on span "Товари та послуги" at bounding box center [76, 477] width 80 height 11
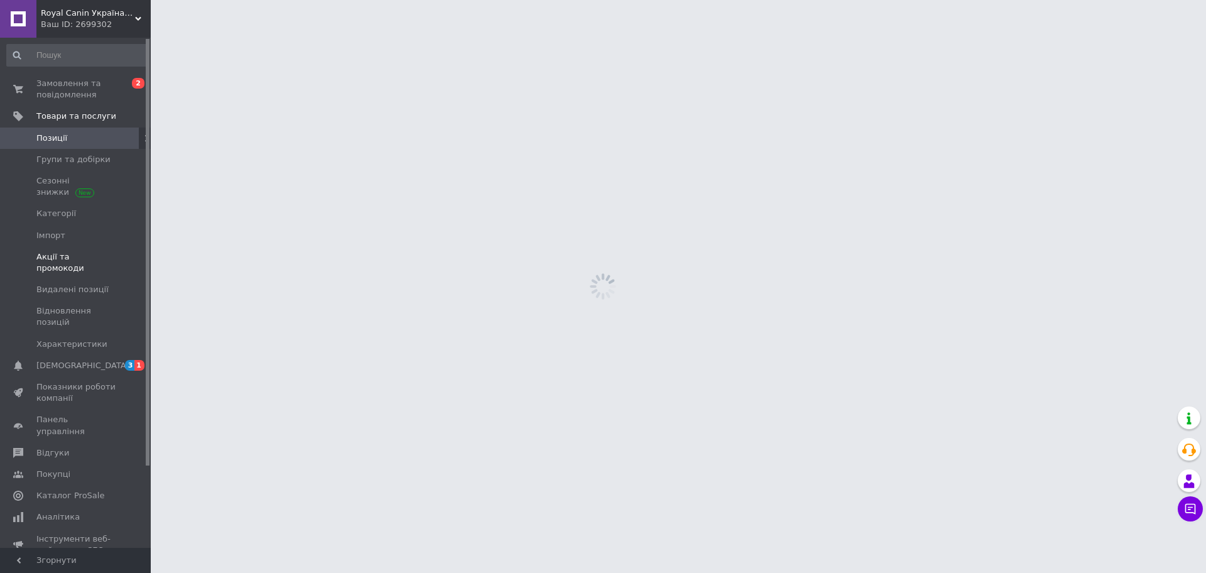
click at [99, 257] on span "Акції та промокоди" at bounding box center [76, 262] width 80 height 23
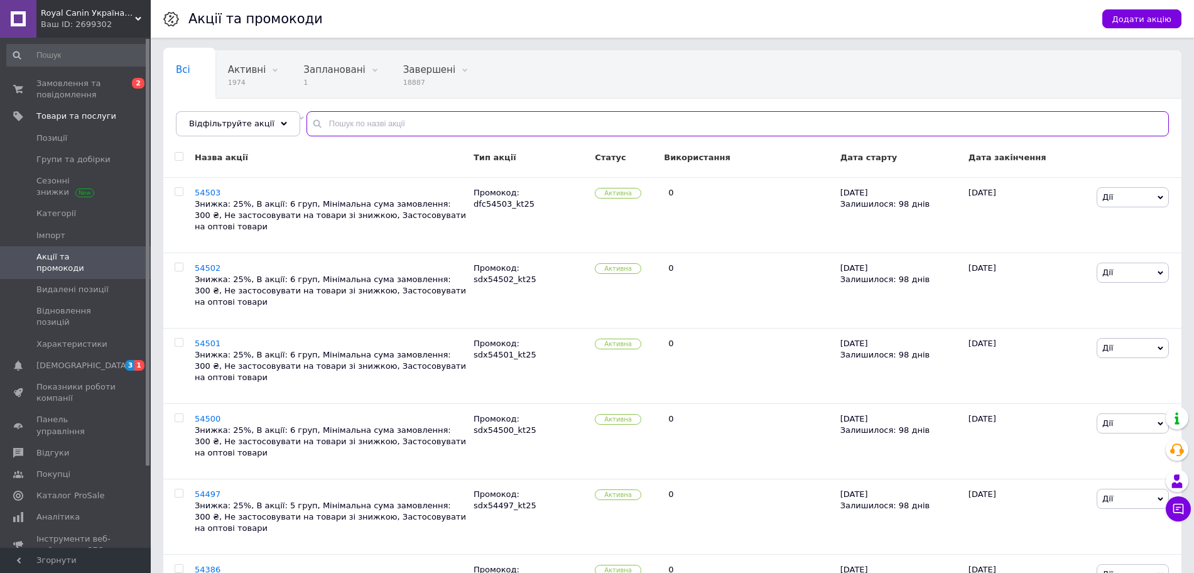
click at [503, 123] on input "text" at bounding box center [738, 123] width 863 height 25
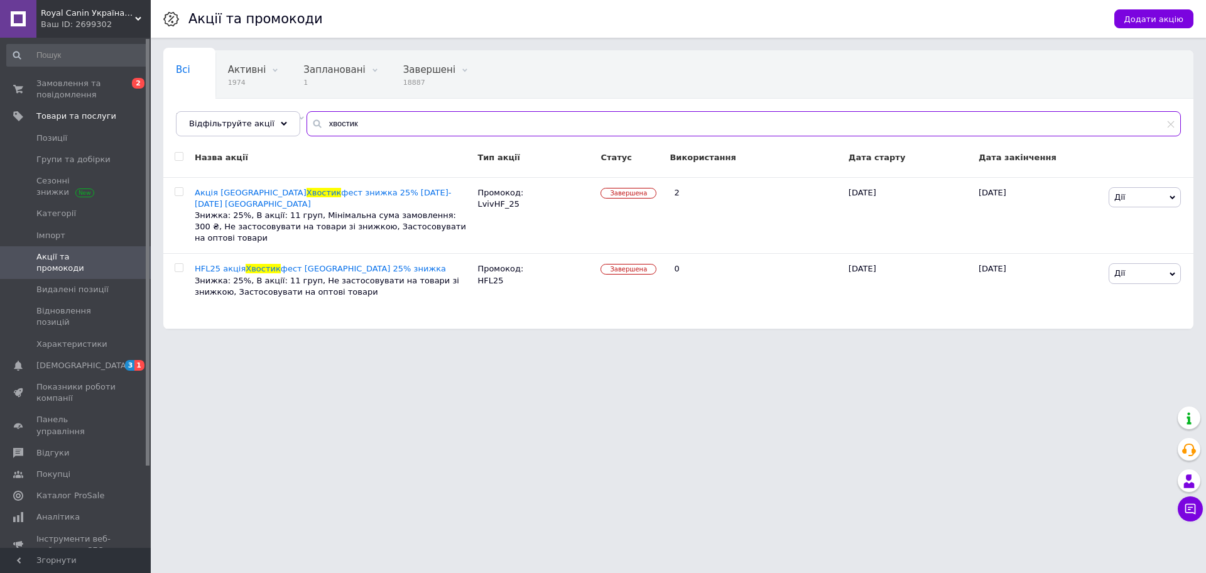
type input "хвостик"
click at [52, 96] on span "Замовлення та повідомлення" at bounding box center [76, 89] width 80 height 23
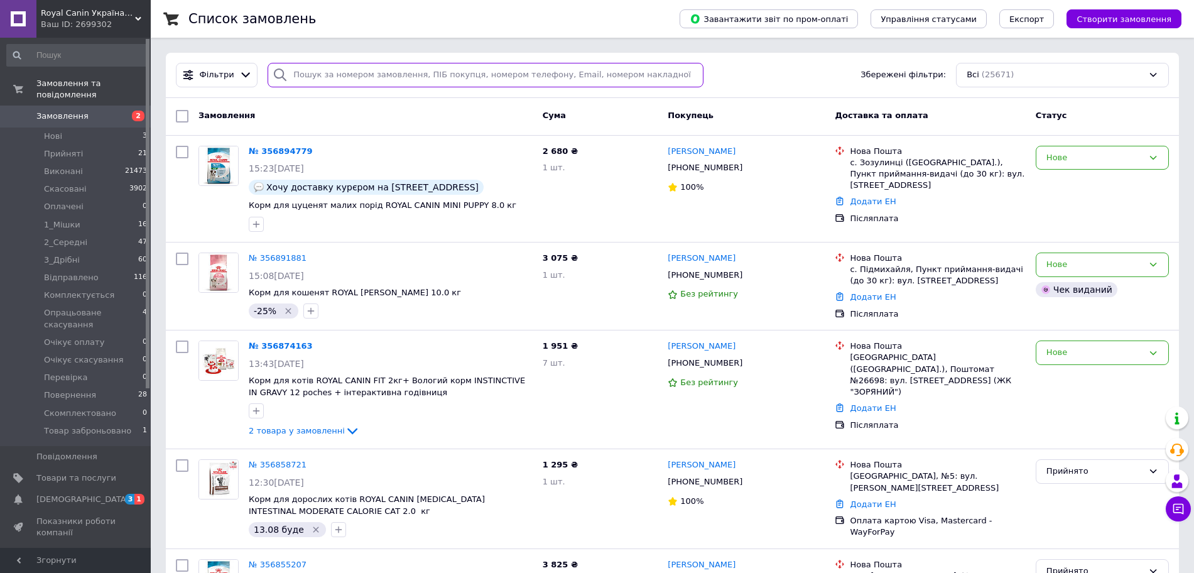
click at [328, 79] on input "search" at bounding box center [486, 75] width 436 height 25
paste input "0996356251"
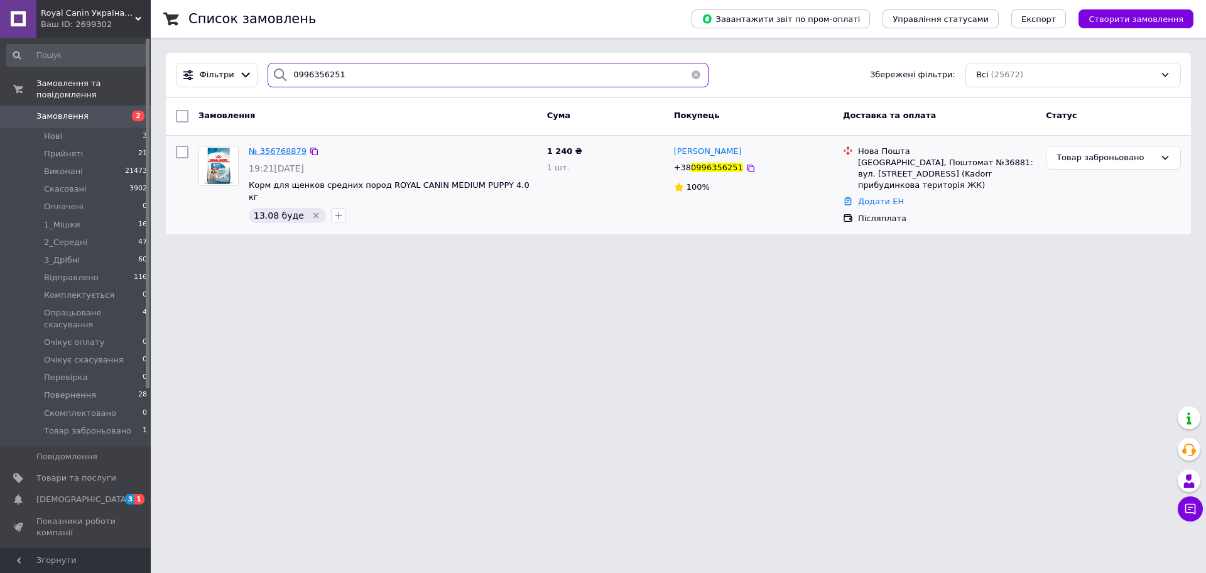
type input "0996356251"
click at [290, 146] on span "№ 356768879" at bounding box center [278, 150] width 58 height 9
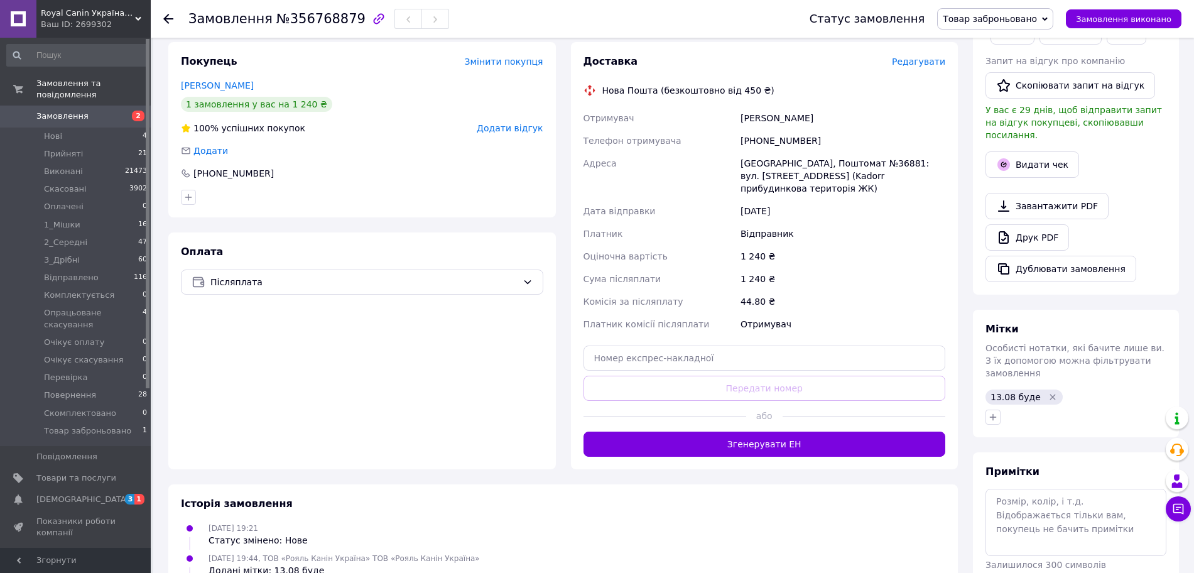
scroll to position [270, 0]
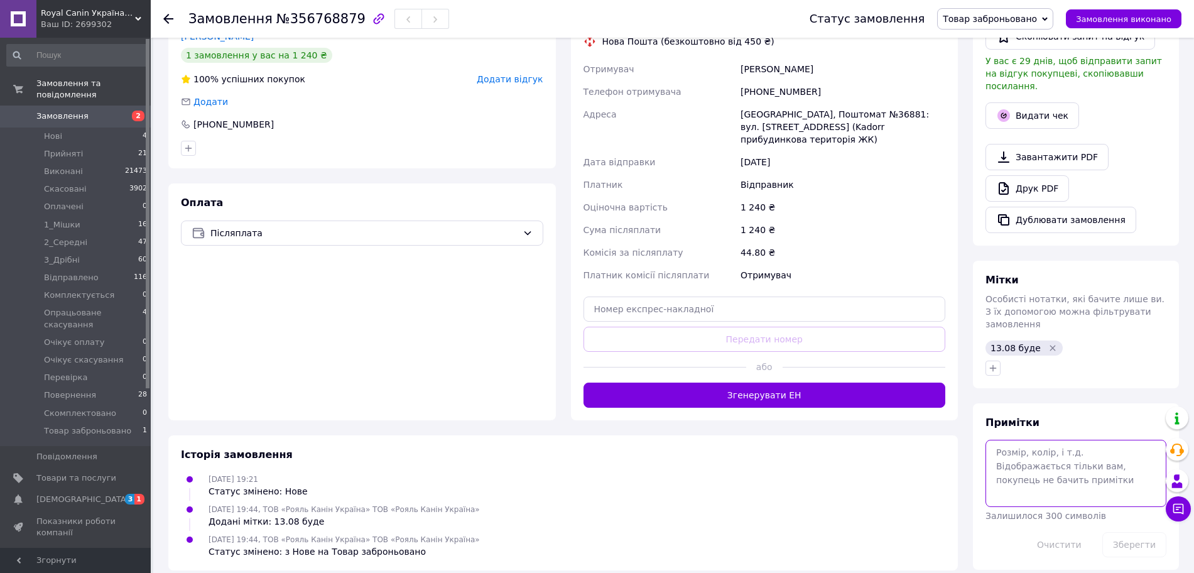
click at [1056, 461] on textarea at bounding box center [1076, 473] width 181 height 67
click at [507, 356] on div "Оплата Післяплата" at bounding box center [362, 301] width 388 height 237
click at [1024, 24] on span "Товар заброньовано" at bounding box center [990, 19] width 94 height 10
click at [1037, 43] on li "Прийнято" at bounding box center [999, 44] width 122 height 19
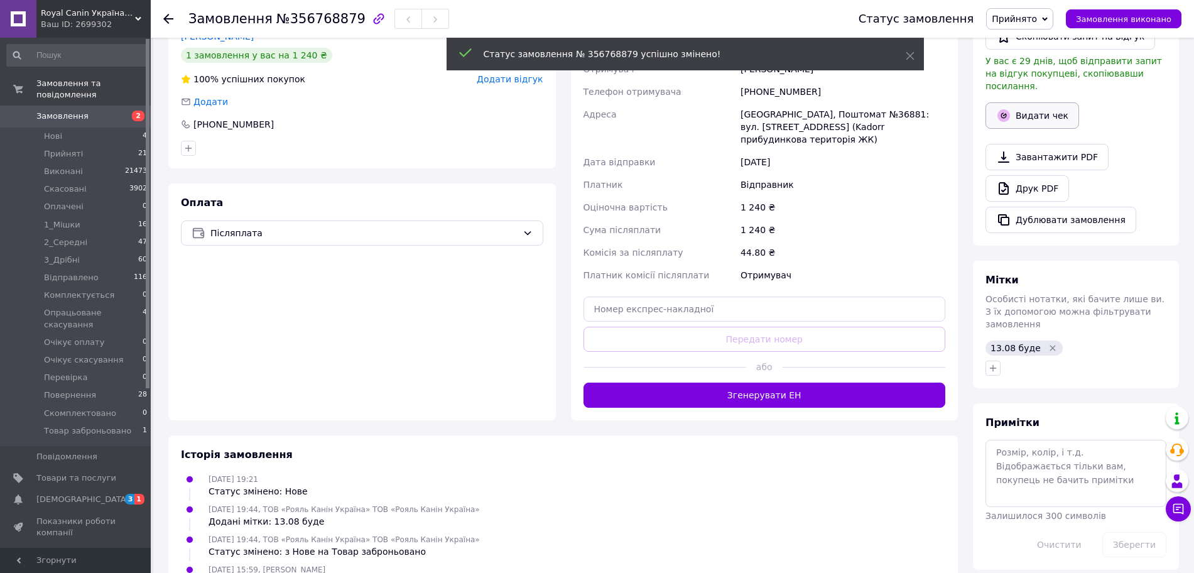
click at [1049, 102] on button "Видати чек" at bounding box center [1033, 115] width 94 height 26
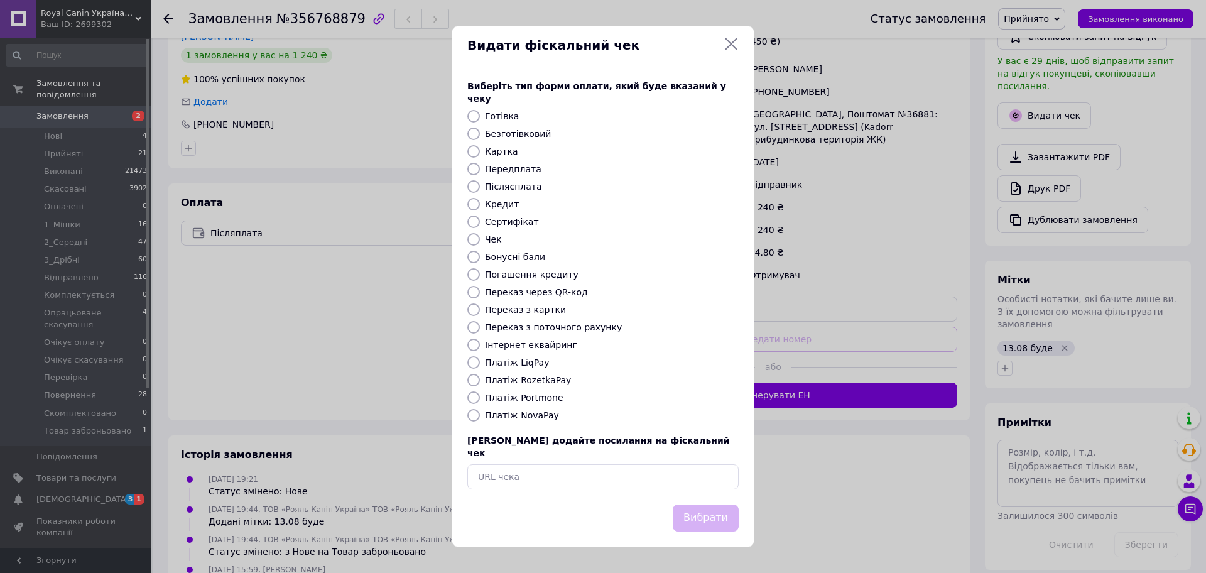
click at [511, 188] on label "Післясплата" at bounding box center [513, 187] width 57 height 10
click at [480, 188] on input "Післясплата" at bounding box center [473, 186] width 13 height 13
radio input "true"
click at [712, 509] on button "Вибрати" at bounding box center [706, 518] width 66 height 27
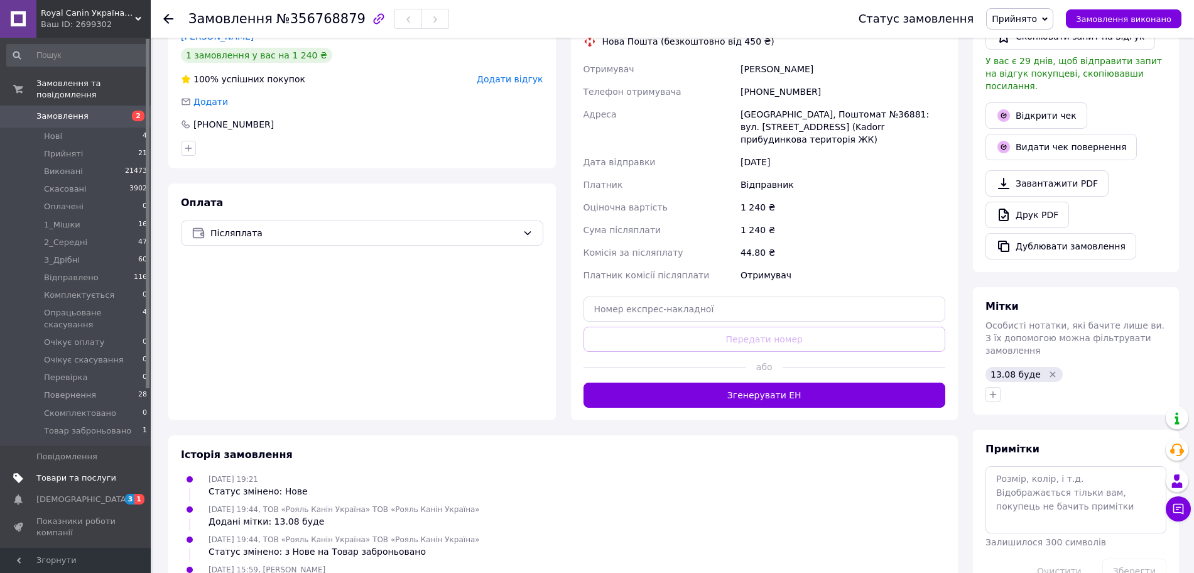
click at [96, 472] on span "Товари та послуги" at bounding box center [76, 477] width 80 height 11
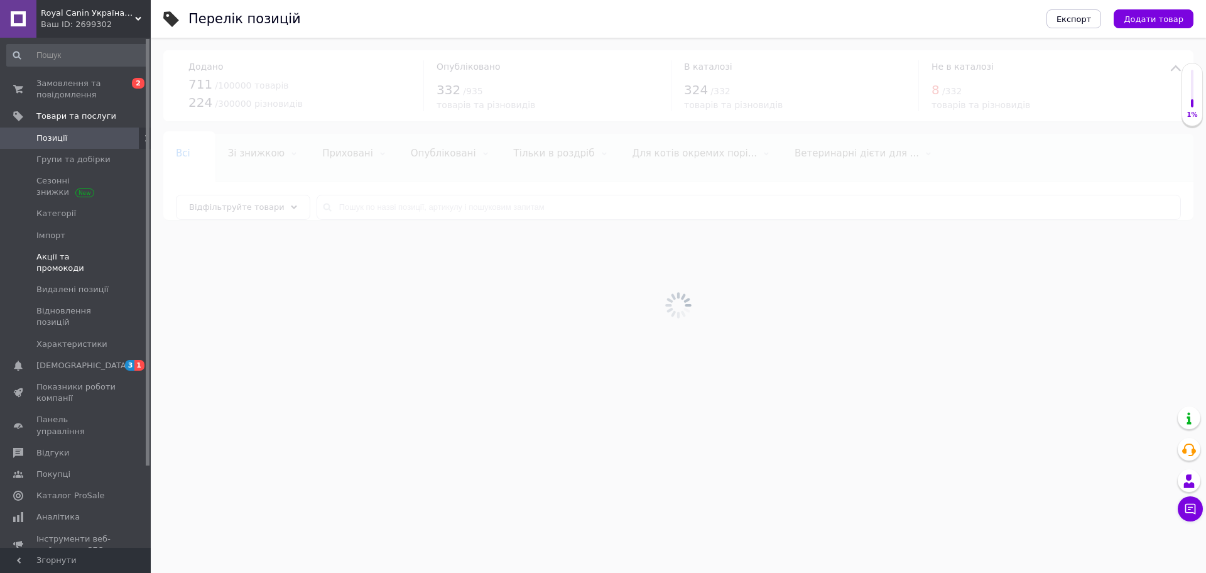
click at [117, 259] on span at bounding box center [133, 262] width 35 height 23
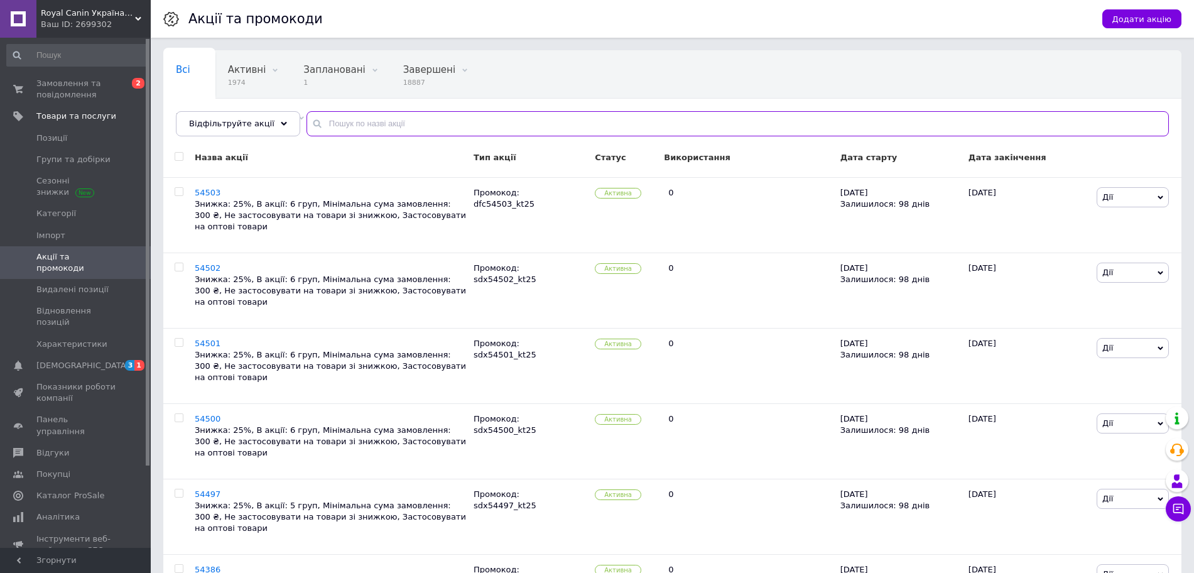
click at [459, 124] on input "text" at bounding box center [738, 123] width 863 height 25
paste input "pfk25"
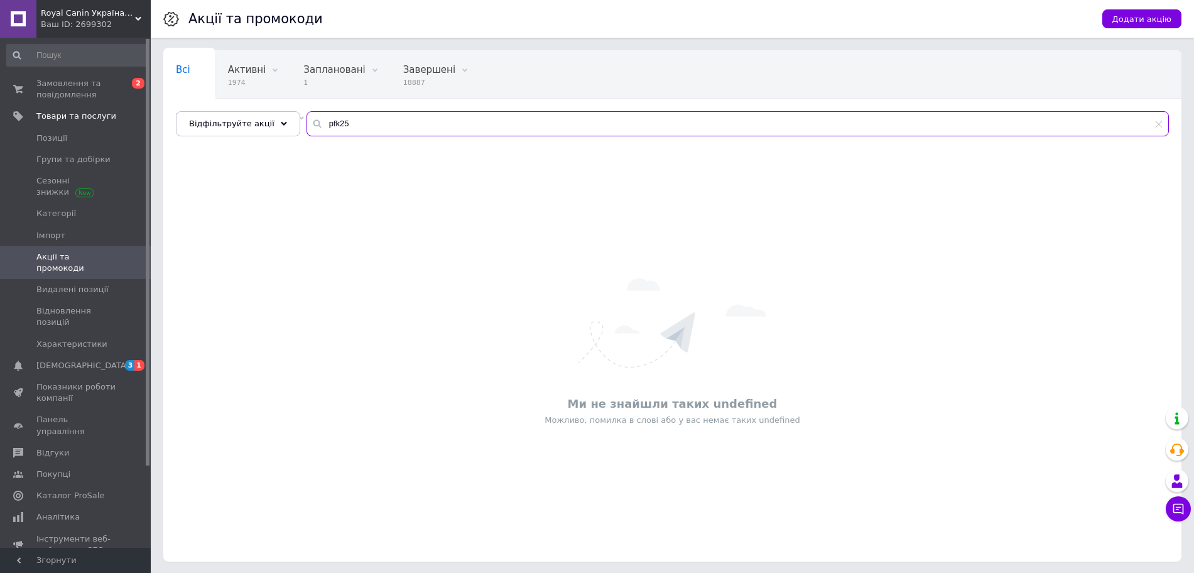
type input "pfk25"
click at [227, 109] on div "Всі 0 Активні 1974 Видалити Редагувати Заплановані 1 Видалити Редагувати Заверш…" at bounding box center [672, 100] width 1018 height 104
click at [231, 113] on div "Відфільтруйте акції" at bounding box center [238, 123] width 124 height 25
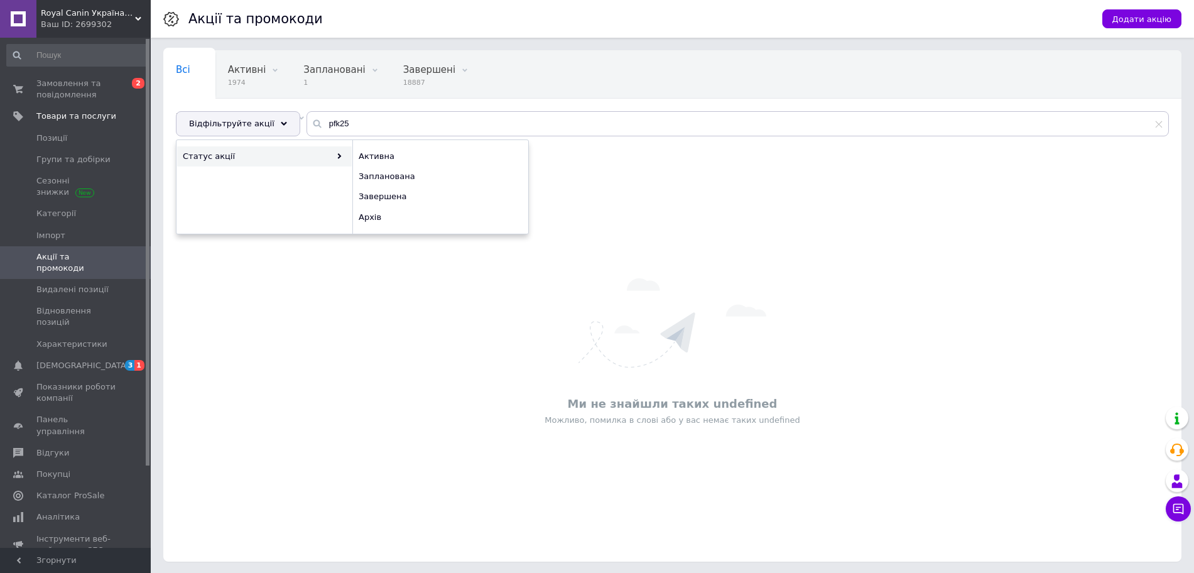
click at [260, 163] on div "Статус акції" at bounding box center [264, 156] width 175 height 20
click at [369, 217] on span "Архів" at bounding box center [439, 217] width 160 height 11
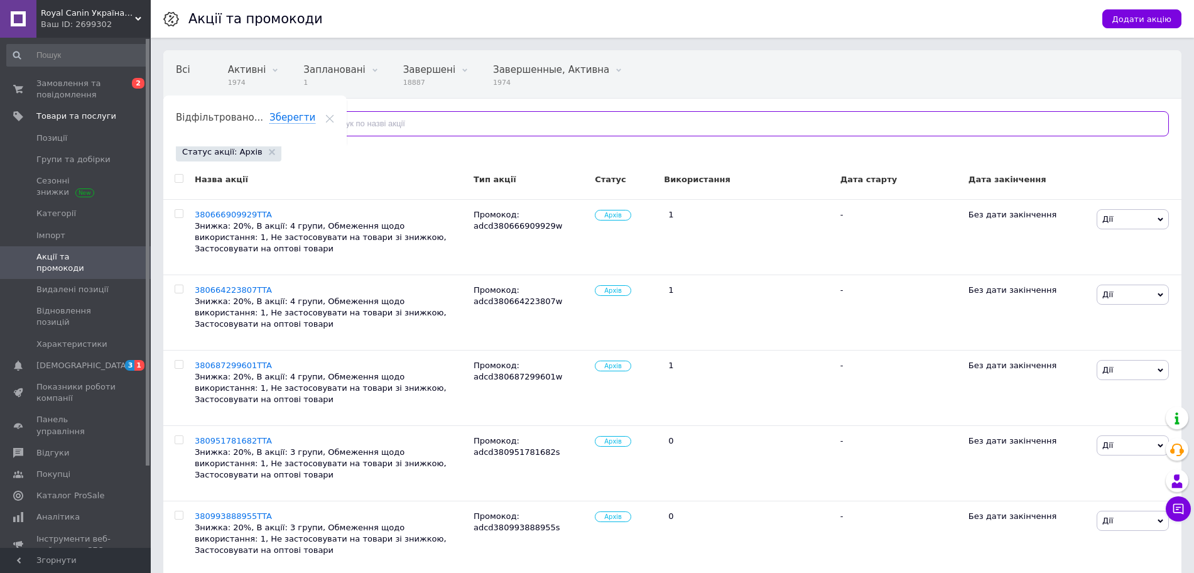
click at [420, 127] on input "text" at bounding box center [738, 123] width 863 height 25
paste input "pfk25"
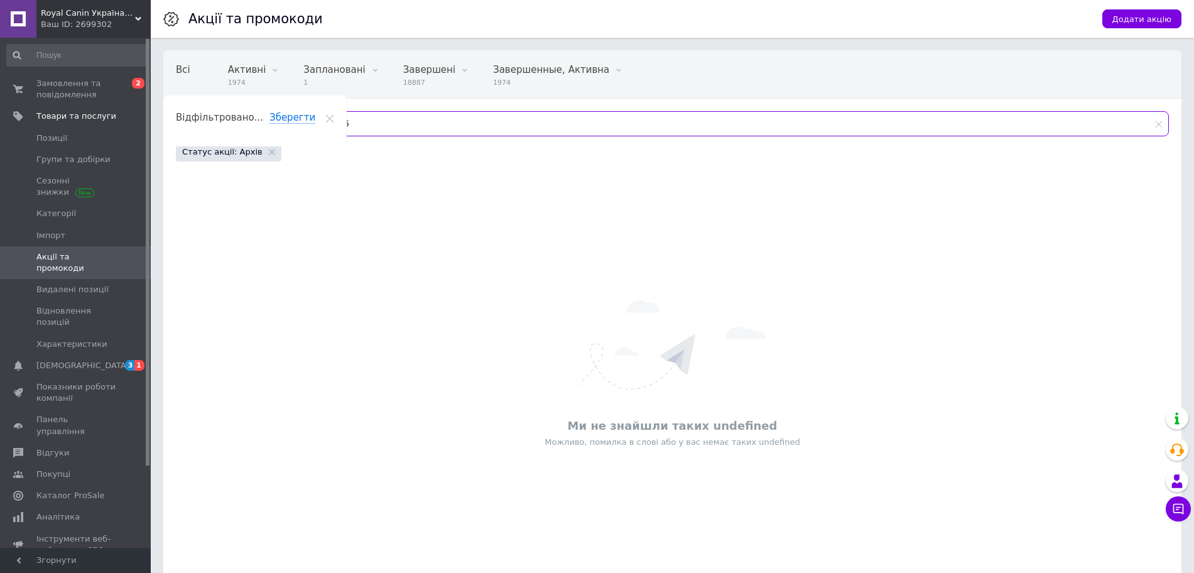
drag, startPoint x: 357, startPoint y: 123, endPoint x: 265, endPoint y: 123, distance: 92.4
click at [265, 123] on div "Відфільтруйте акції pfk25" at bounding box center [672, 123] width 993 height 25
paste input "PFK"
type input "PFK25"
click at [188, 70] on div "Всі 0" at bounding box center [189, 75] width 52 height 48
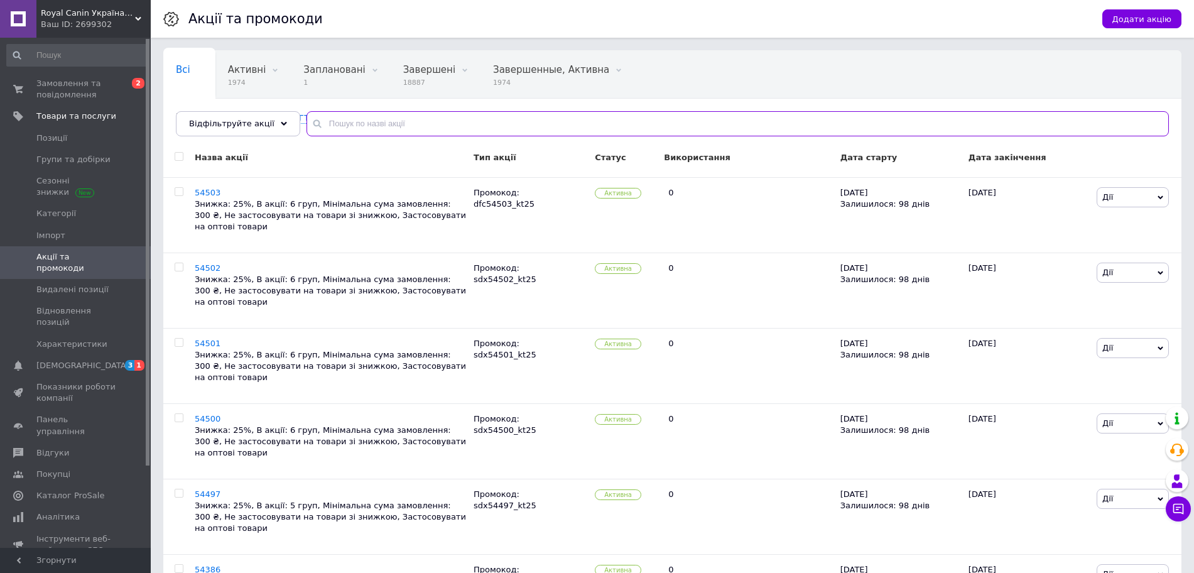
click at [369, 131] on input "text" at bounding box center [738, 123] width 863 height 25
paste input "PFK25"
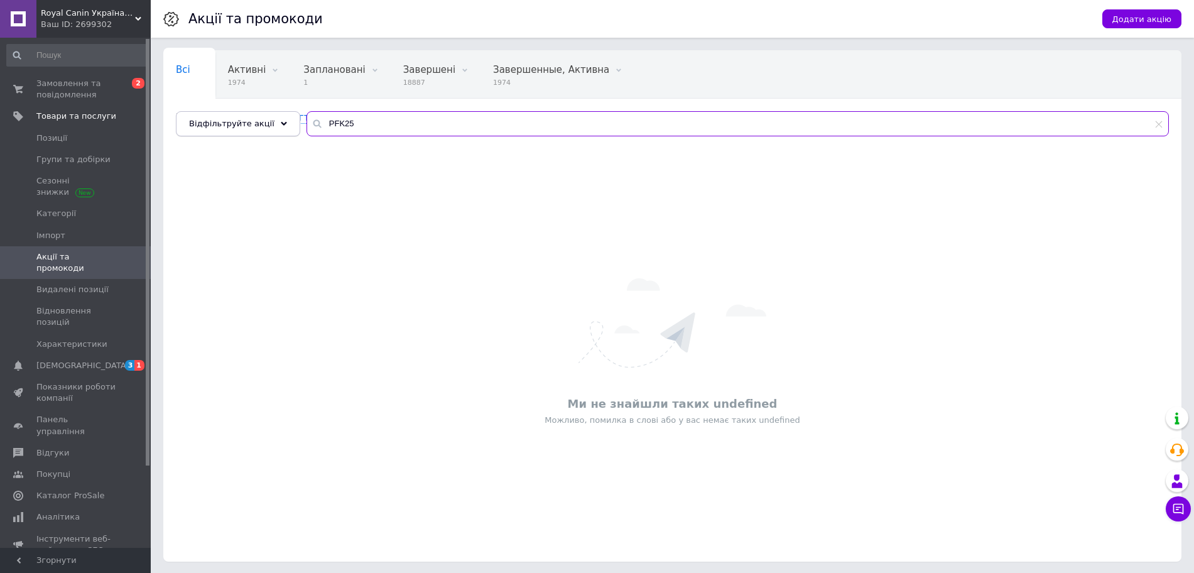
drag, startPoint x: 346, startPoint y: 125, endPoint x: 285, endPoint y: 121, distance: 61.1
click at [285, 121] on div "Відфільтруйте акції PFK25" at bounding box center [672, 123] width 993 height 25
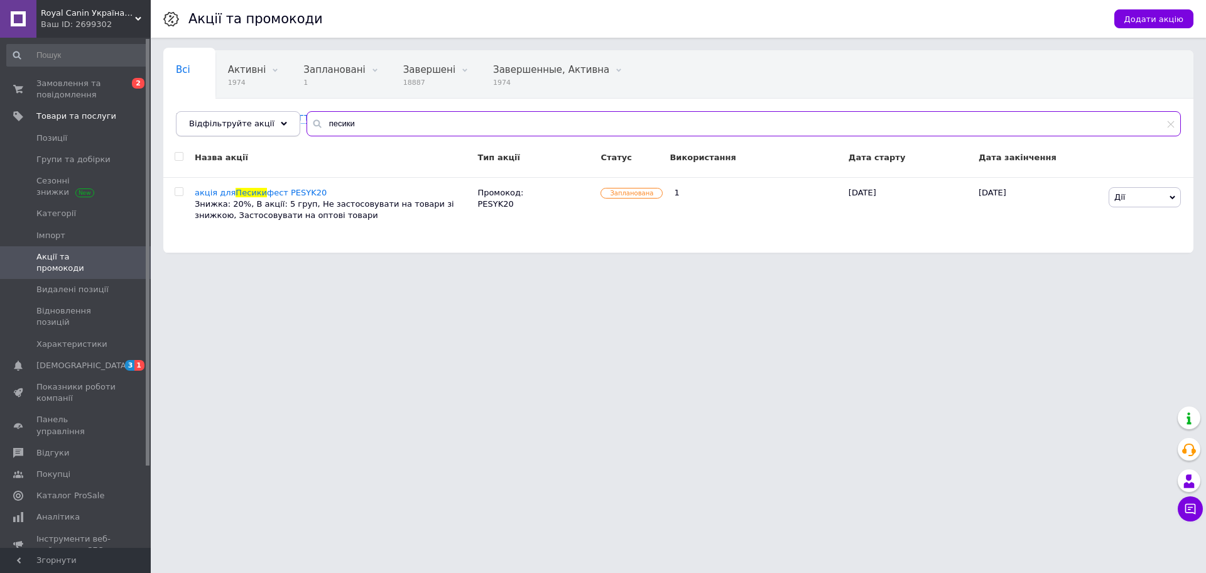
drag, startPoint x: 382, startPoint y: 129, endPoint x: 269, endPoint y: 123, distance: 113.3
click at [269, 123] on div "Відфільтруйте акції песики" at bounding box center [678, 123] width 1005 height 25
paste input "hfl25"
type input "hfl25"
click at [341, 74] on span "Заплановані" at bounding box center [334, 69] width 62 height 11
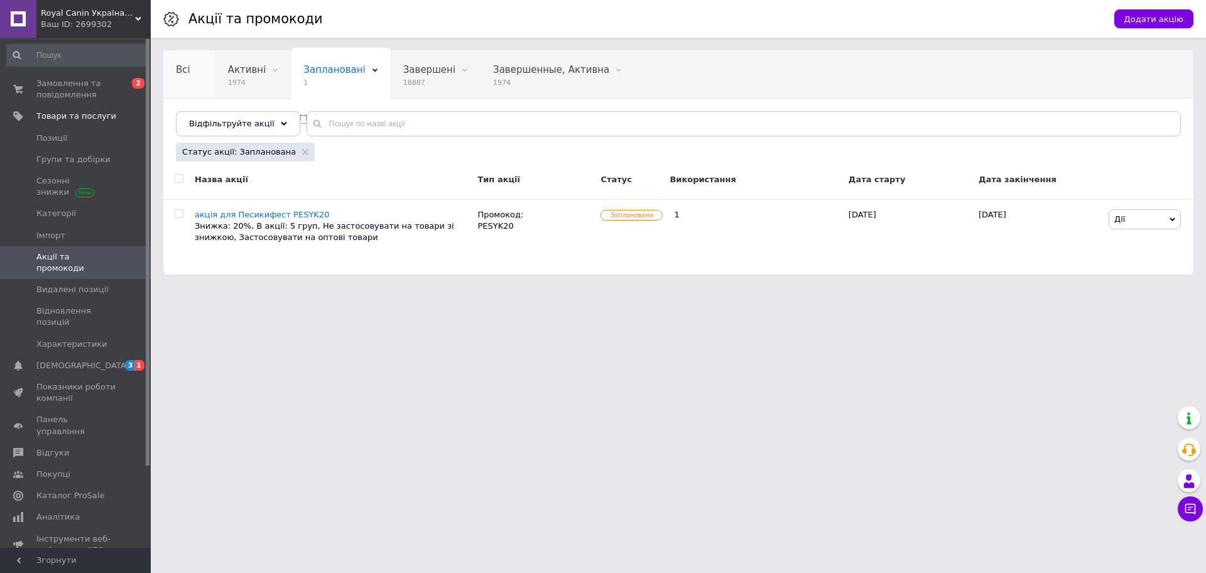
click at [185, 64] on span "Всі" at bounding box center [183, 69] width 14 height 11
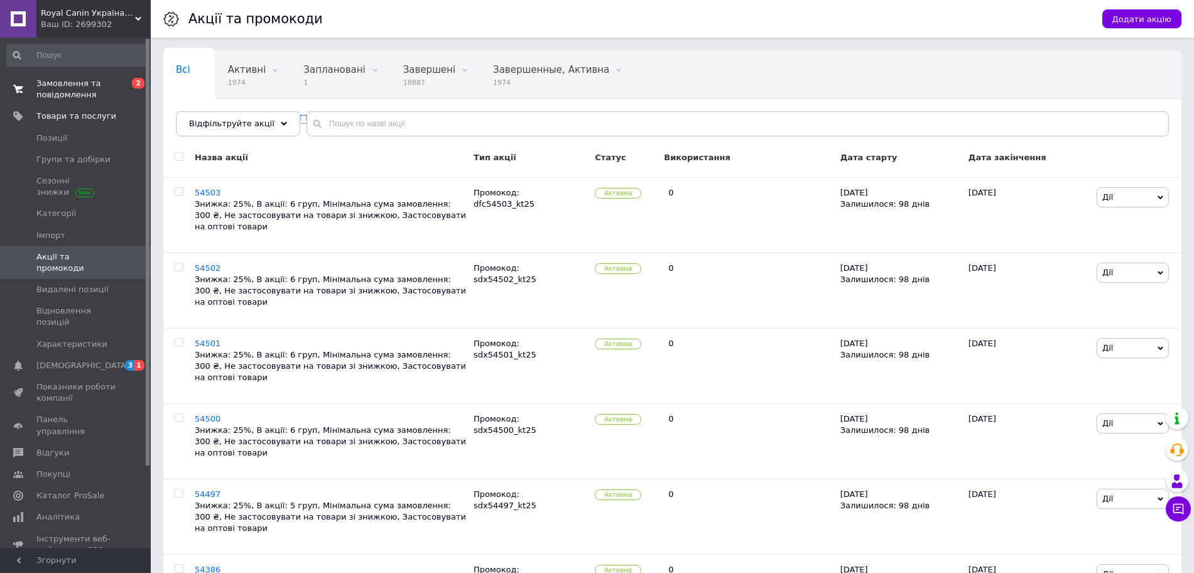
click at [100, 87] on span "Замовлення та повідомлення" at bounding box center [76, 89] width 80 height 23
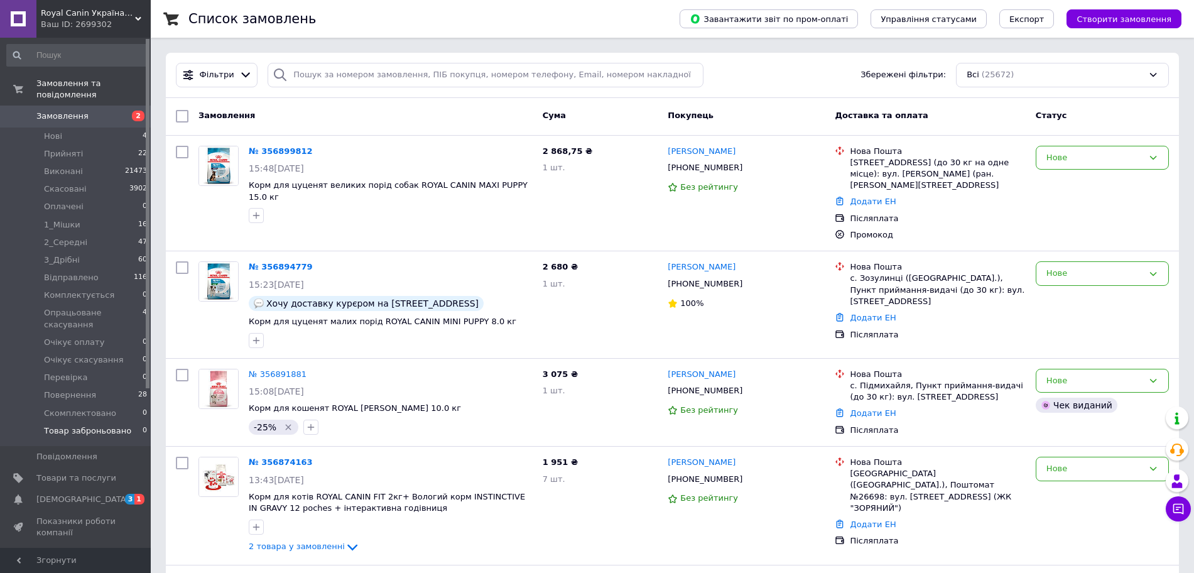
click at [117, 425] on span "Товар заброньовано" at bounding box center [87, 430] width 87 height 11
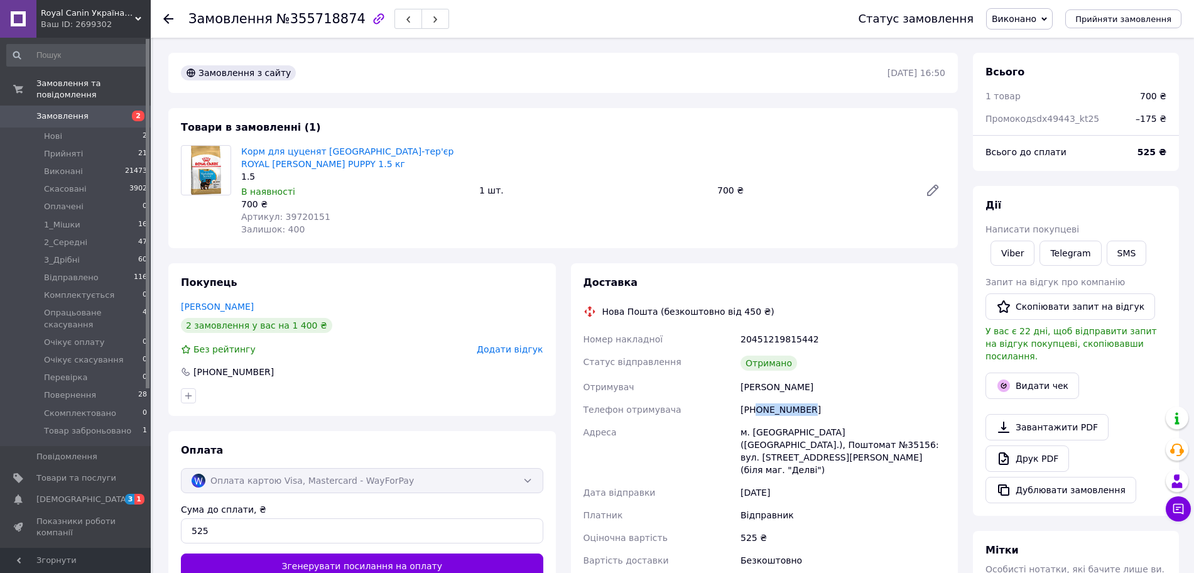
drag, startPoint x: 804, startPoint y: 405, endPoint x: 756, endPoint y: 411, distance: 48.1
click at [756, 411] on div "+380953283474" at bounding box center [843, 409] width 210 height 23
copy div "0953283474"
click at [851, 393] on div "Ємченко Анастасія" at bounding box center [843, 387] width 210 height 23
click at [850, 377] on div "Ємченко Анастасія" at bounding box center [843, 387] width 210 height 23
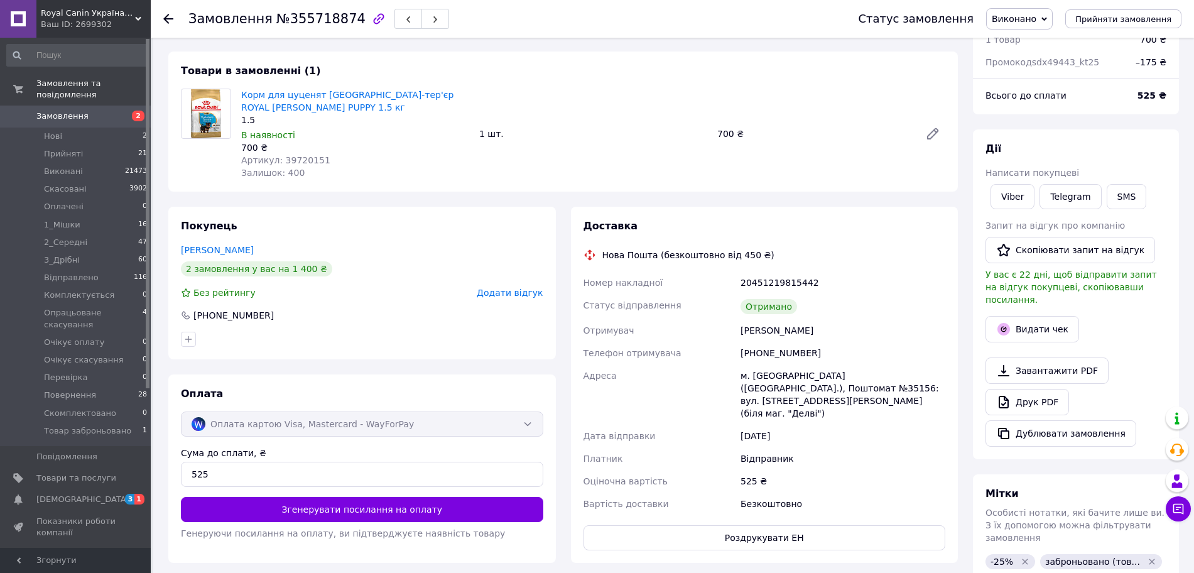
scroll to position [49, 0]
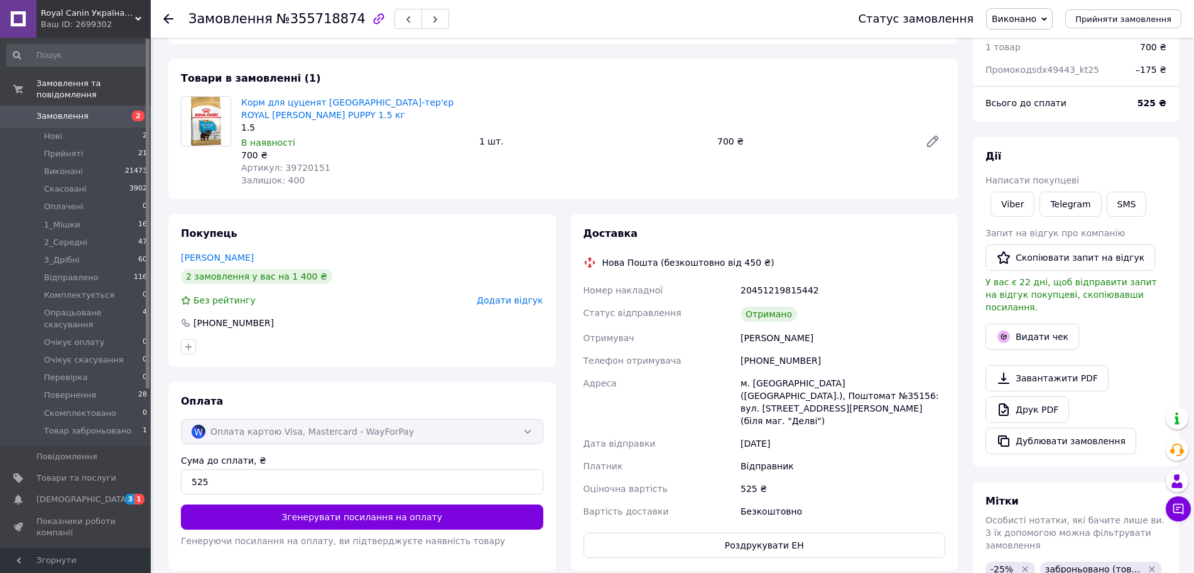
drag, startPoint x: 791, startPoint y: 405, endPoint x: 768, endPoint y: 226, distance: 181.2
click at [790, 405] on div "м. Полтава (Полтавська обл.), Поштомат №35156: вул. Патріарха Мстислава, 72 (бі…" at bounding box center [843, 402] width 210 height 60
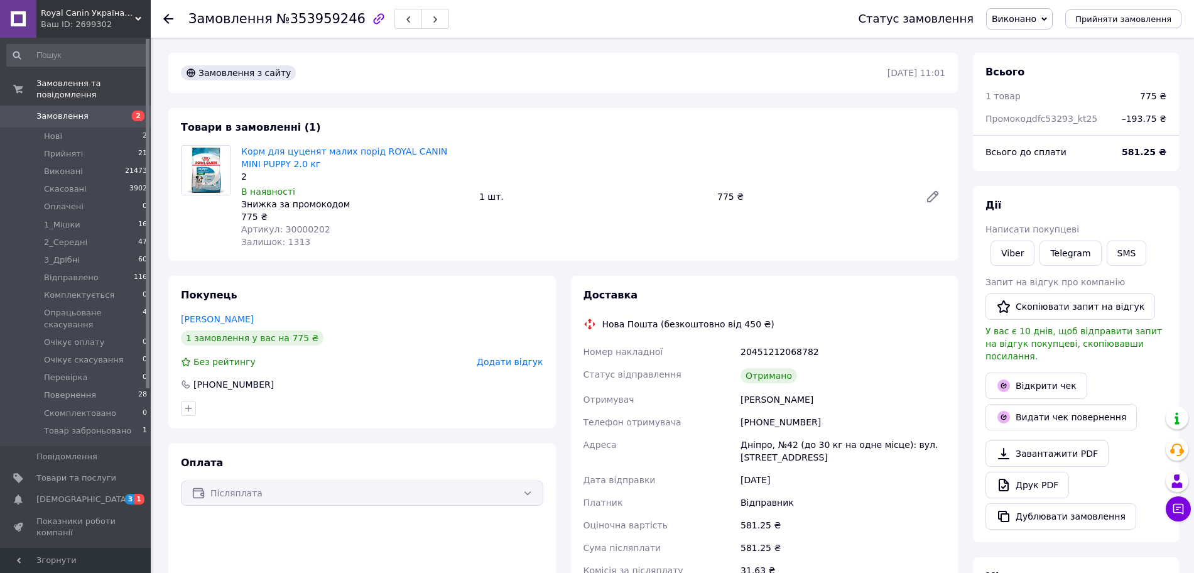
scroll to position [78, 0]
drag, startPoint x: 816, startPoint y: 425, endPoint x: 755, endPoint y: 427, distance: 61.0
click at [755, 427] on div "[PHONE_NUMBER]" at bounding box center [843, 422] width 210 height 23
copy div "0631815794"
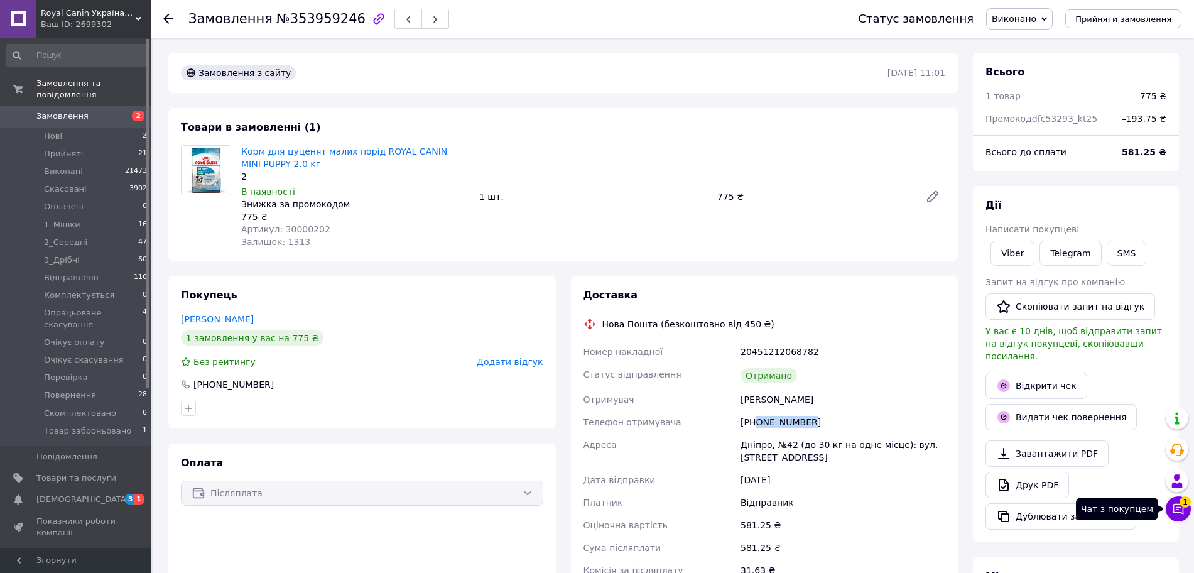
click at [1188, 508] on button "Чат з покупцем 1" at bounding box center [1178, 508] width 25 height 25
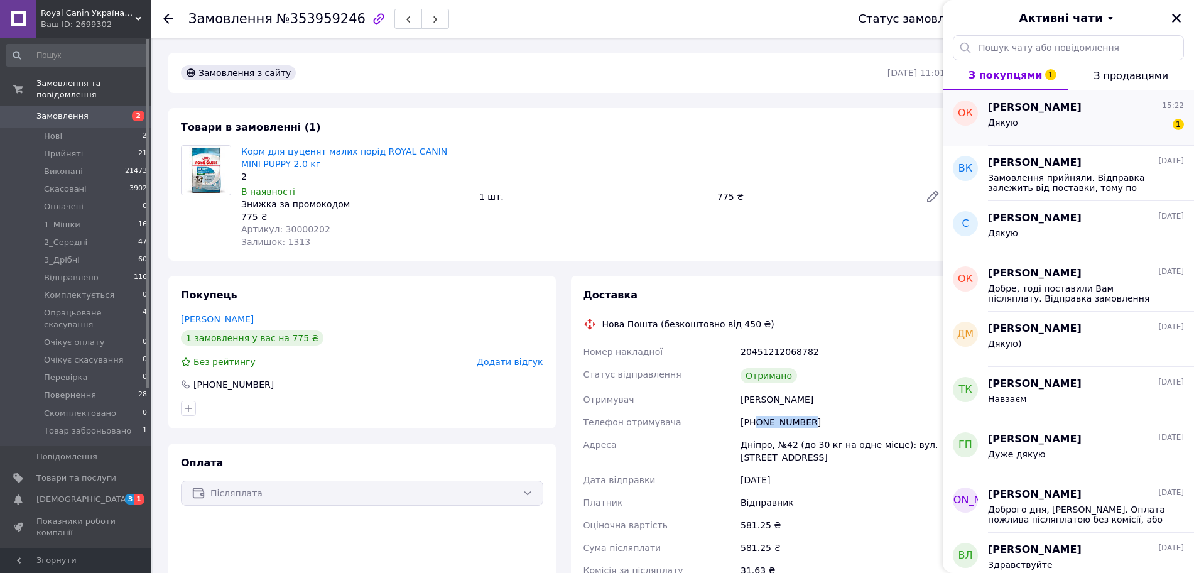
click at [1070, 126] on div "Дякую 1" at bounding box center [1086, 125] width 196 height 20
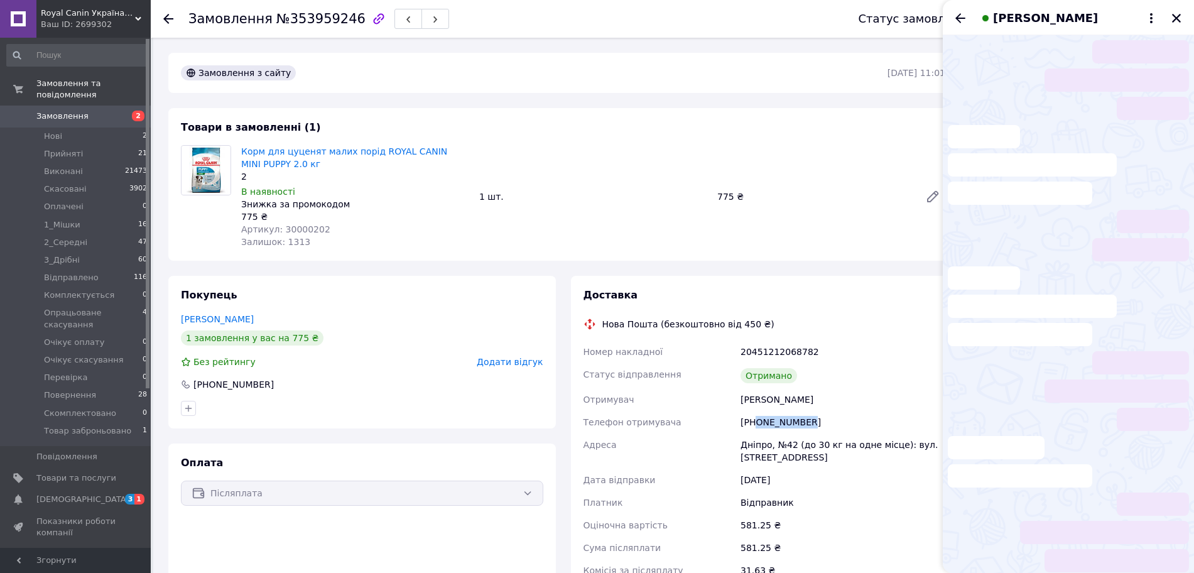
scroll to position [3, 0]
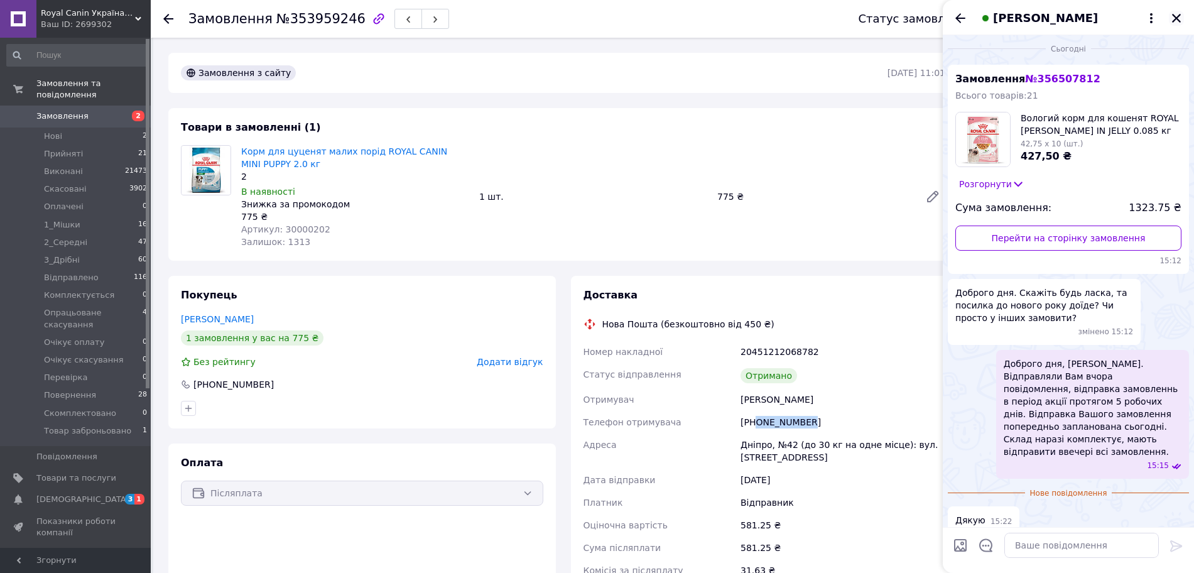
click at [1182, 24] on button "Закрити" at bounding box center [1176, 18] width 15 height 15
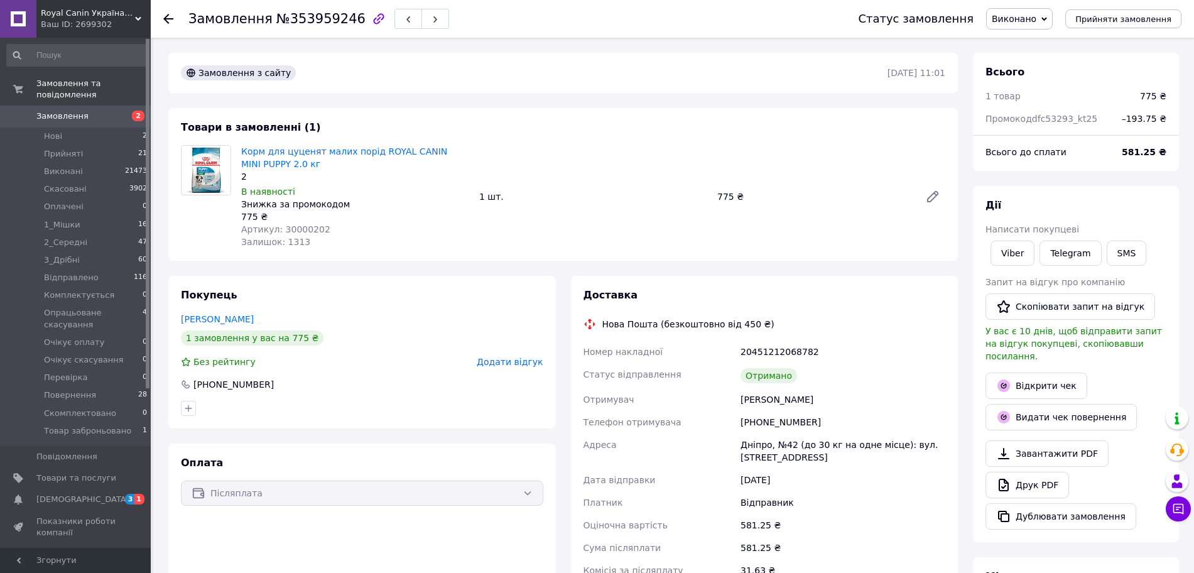
click at [711, 500] on div "Платник" at bounding box center [660, 502] width 158 height 23
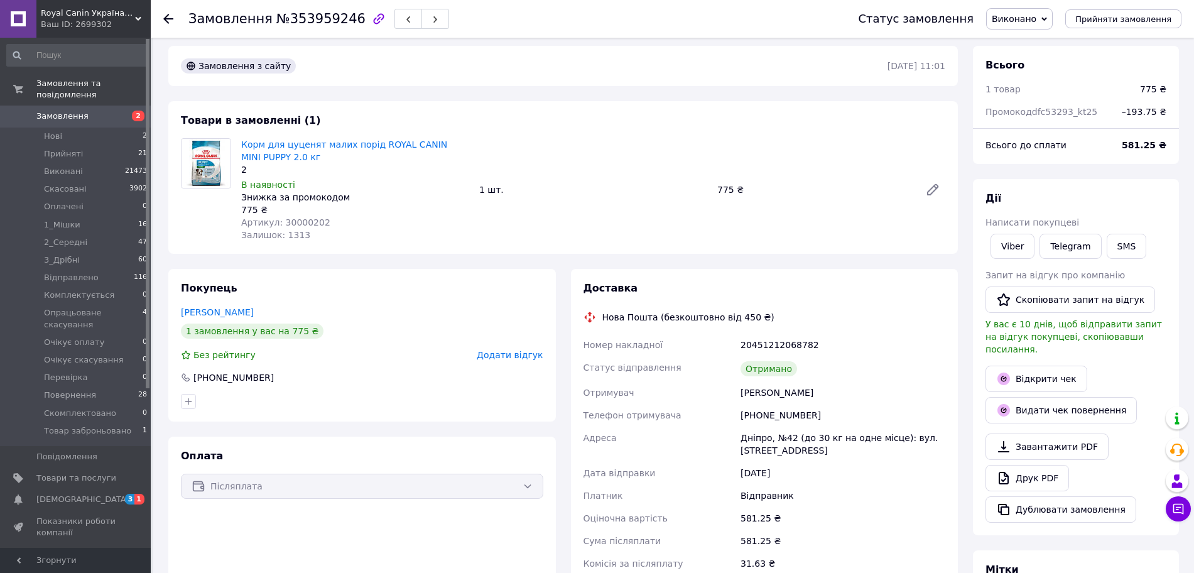
scroll to position [8, 0]
